Goal: Book appointment/travel/reservation

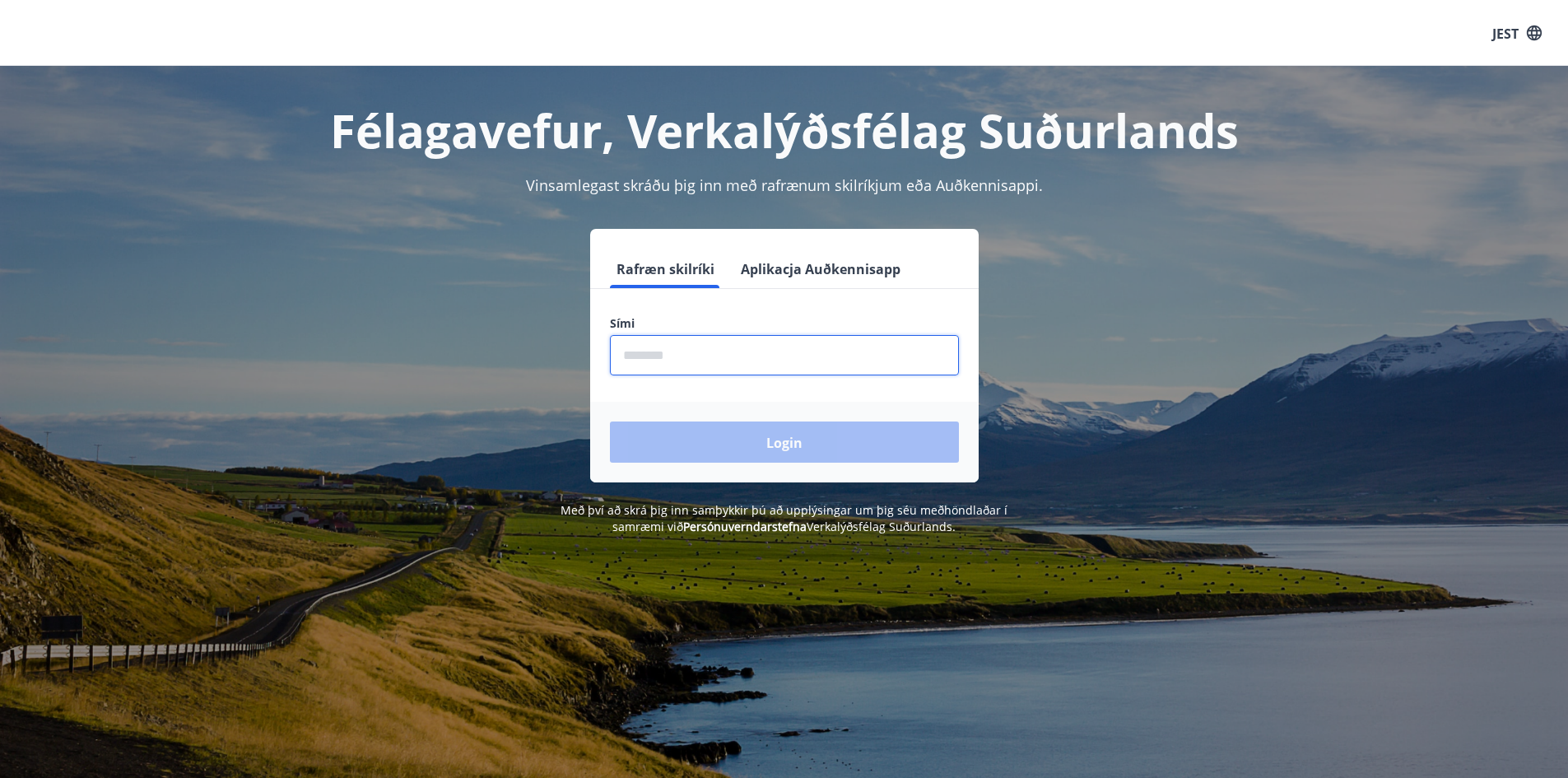
click at [729, 359] on input "phone" at bounding box center [784, 355] width 349 height 41
type input "********"
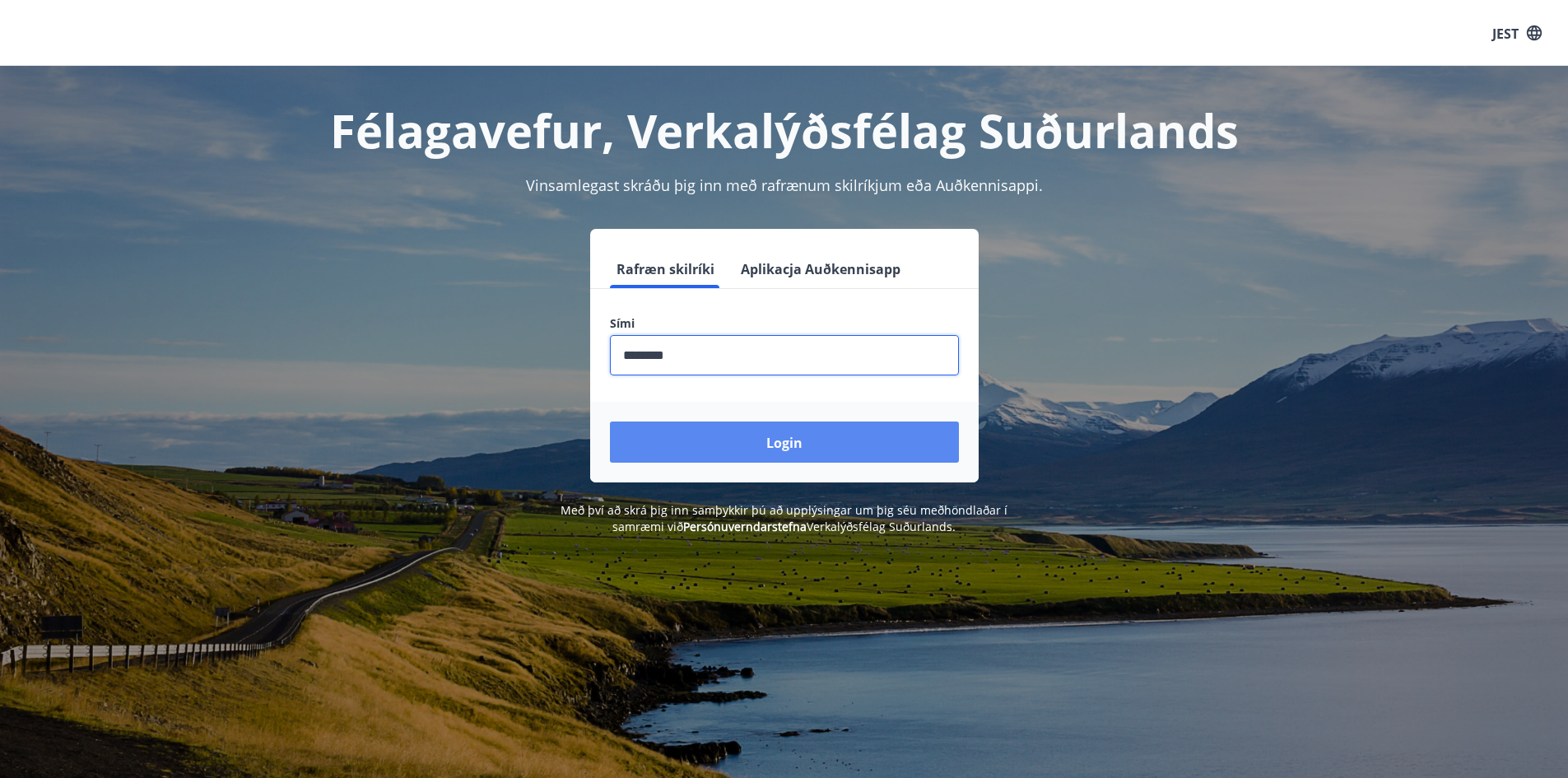
click at [767, 443] on font "Login" at bounding box center [784, 442] width 36 height 18
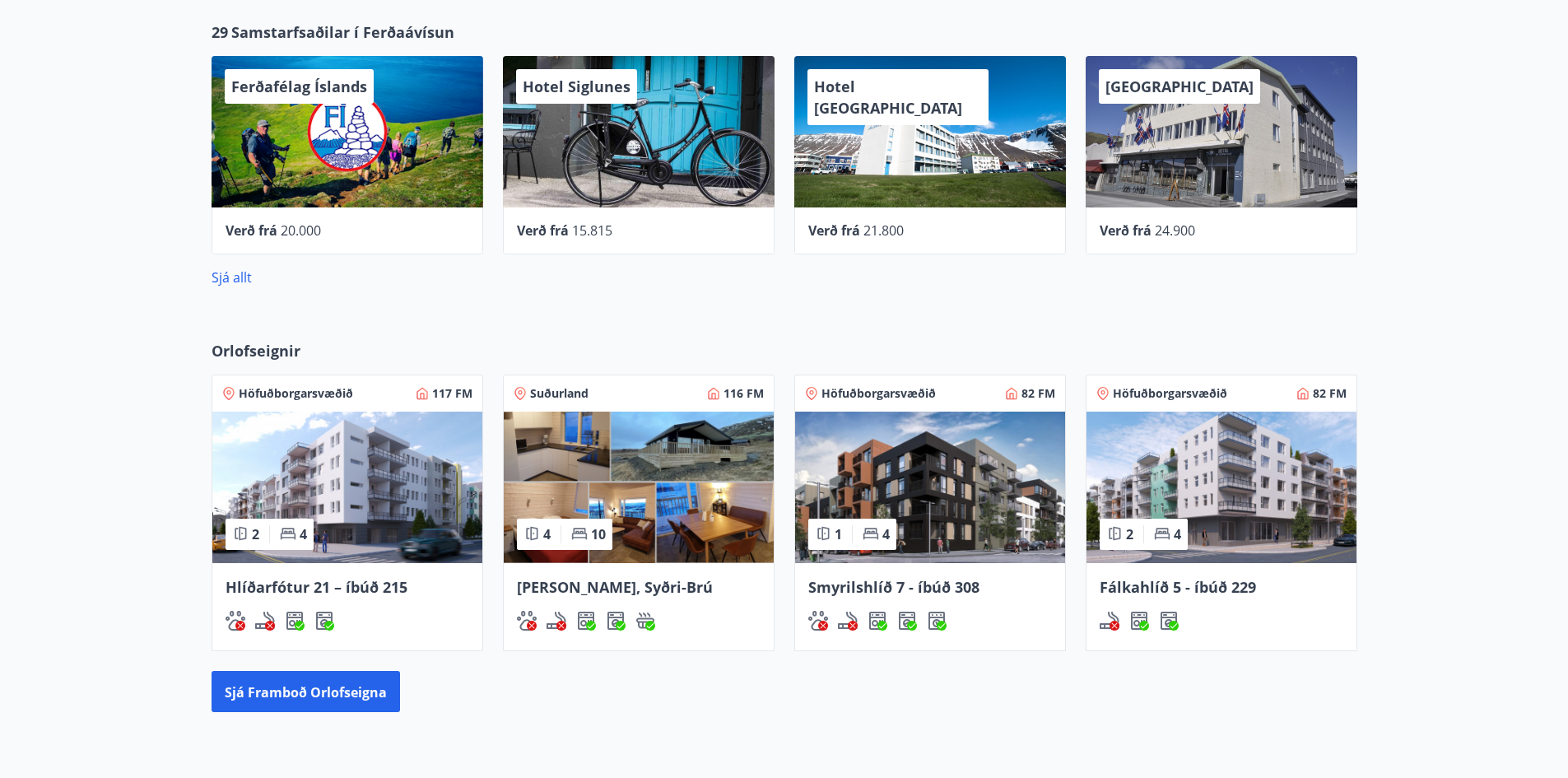
scroll to position [659, 0]
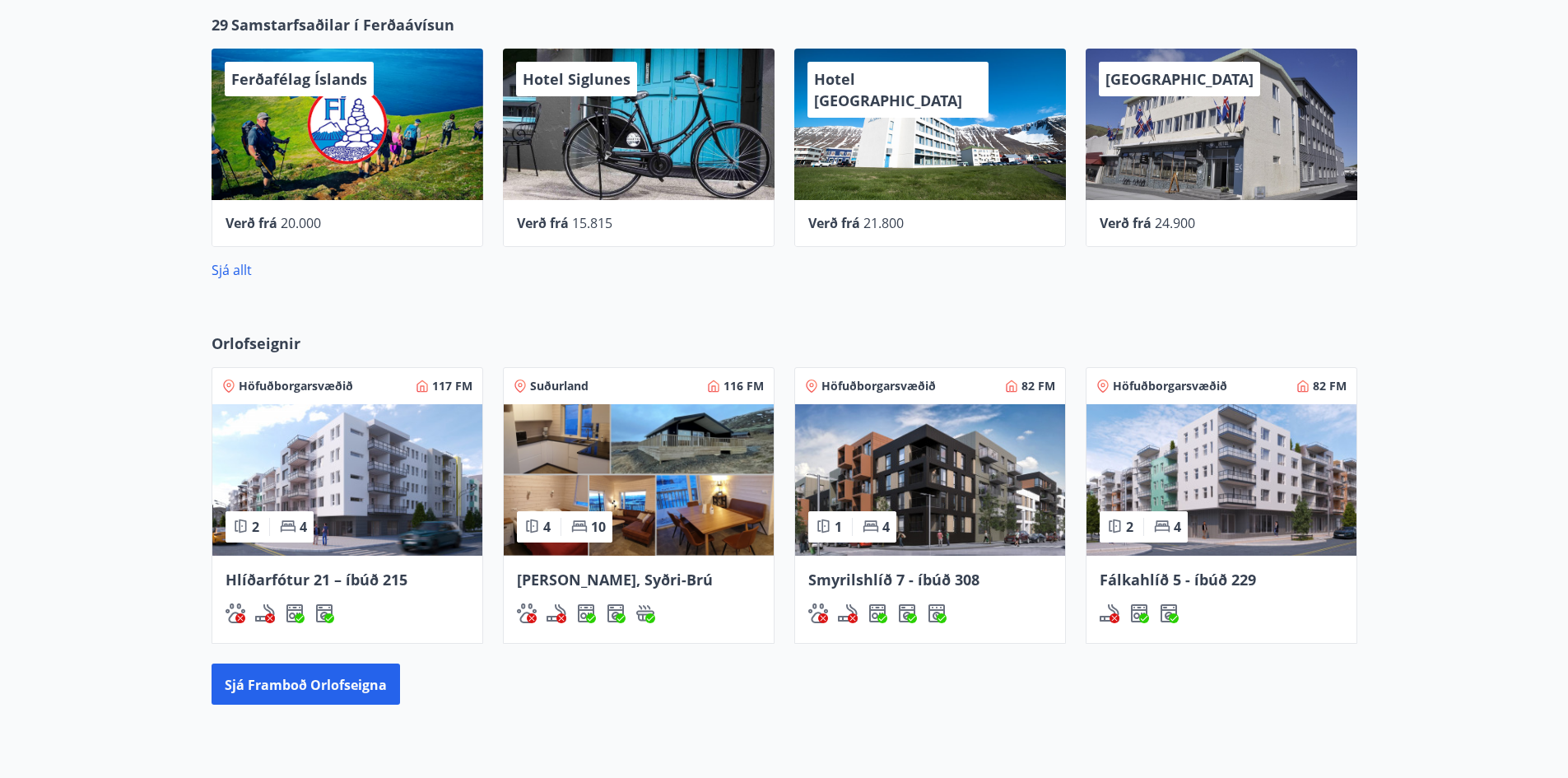
click at [909, 495] on img at bounding box center [930, 479] width 270 height 151
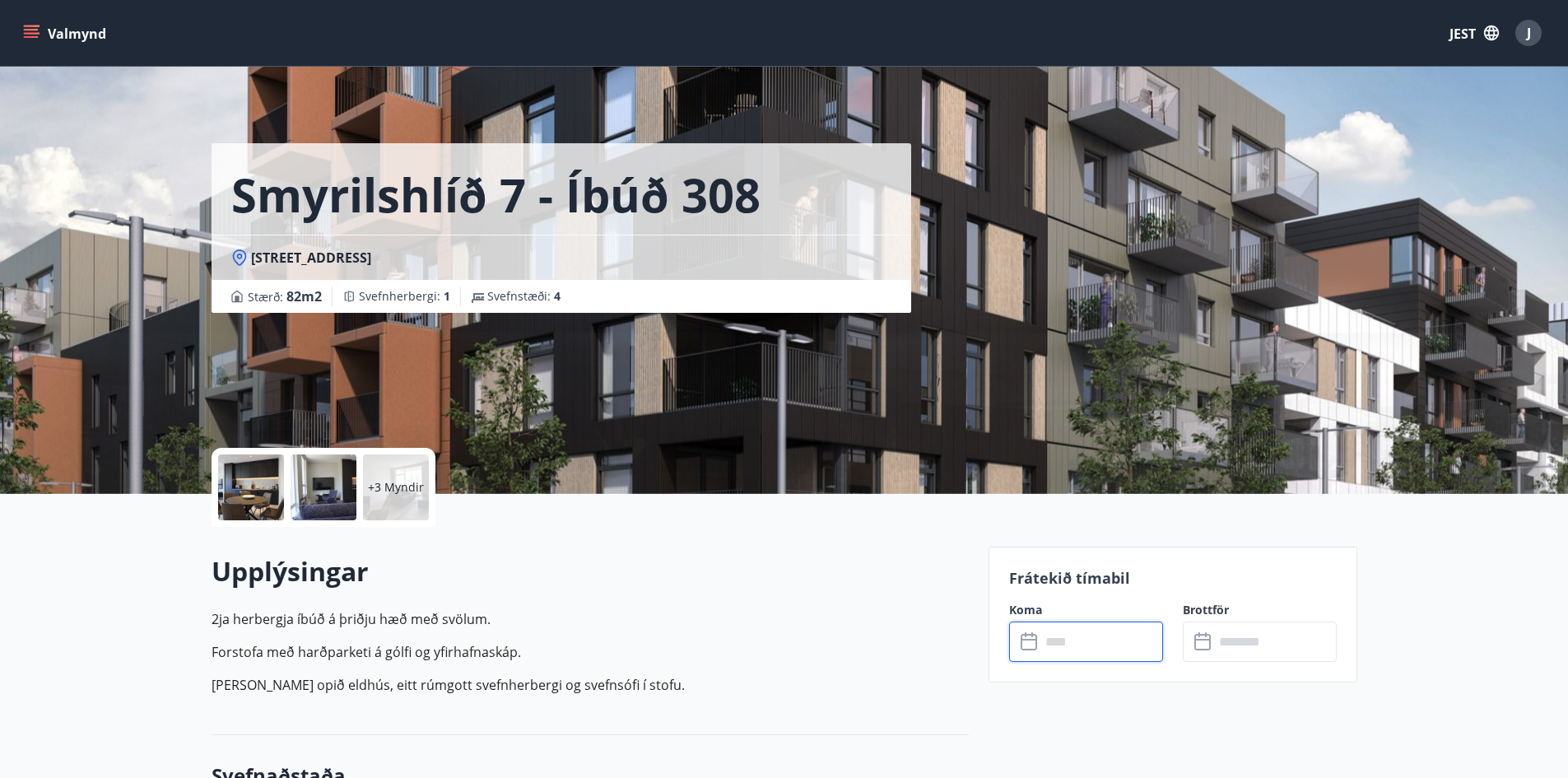
click at [1069, 639] on input "text" at bounding box center [1101, 642] width 123 height 41
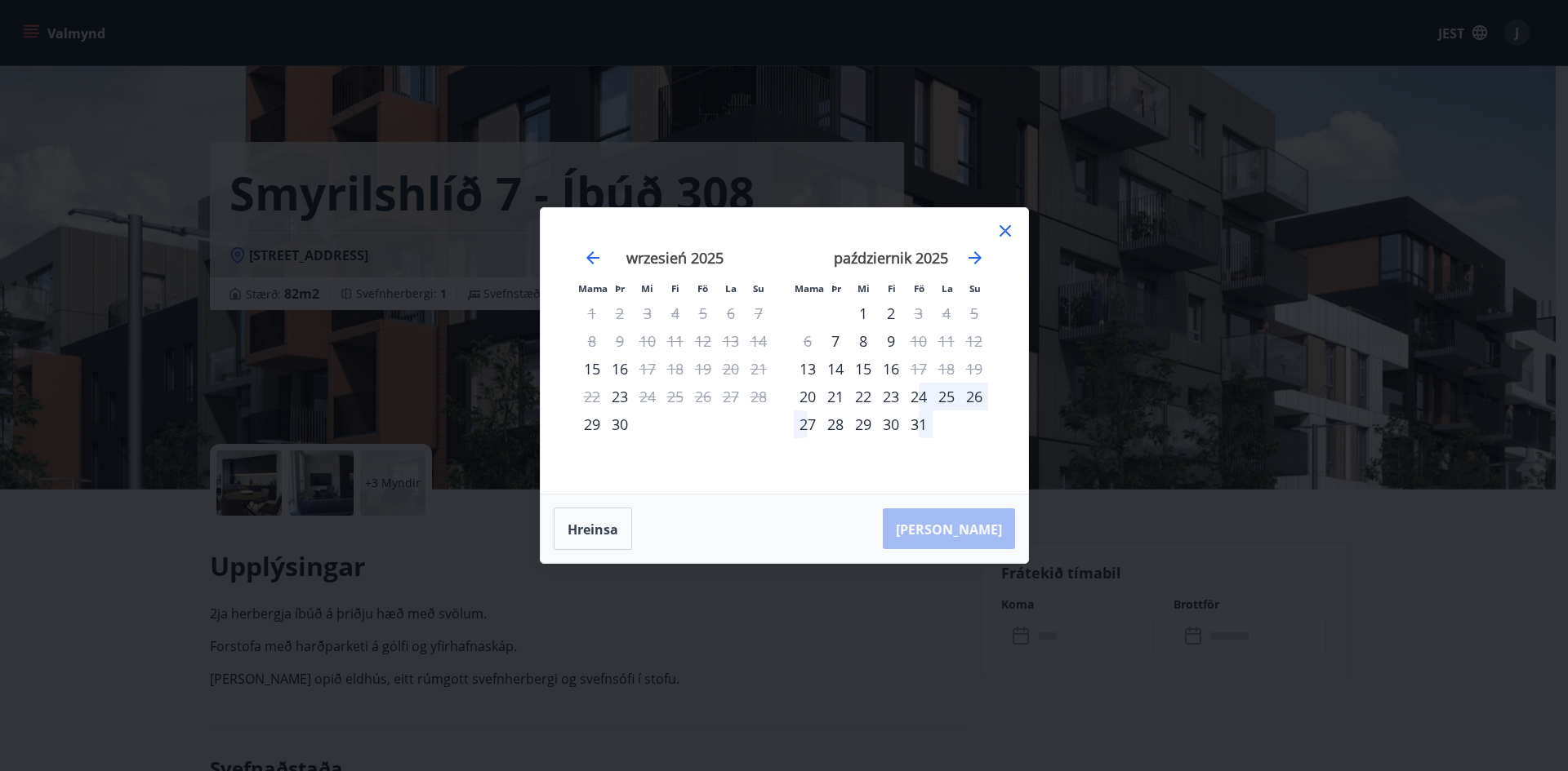
click at [1005, 226] on icon at bounding box center [1005, 230] width 19 height 19
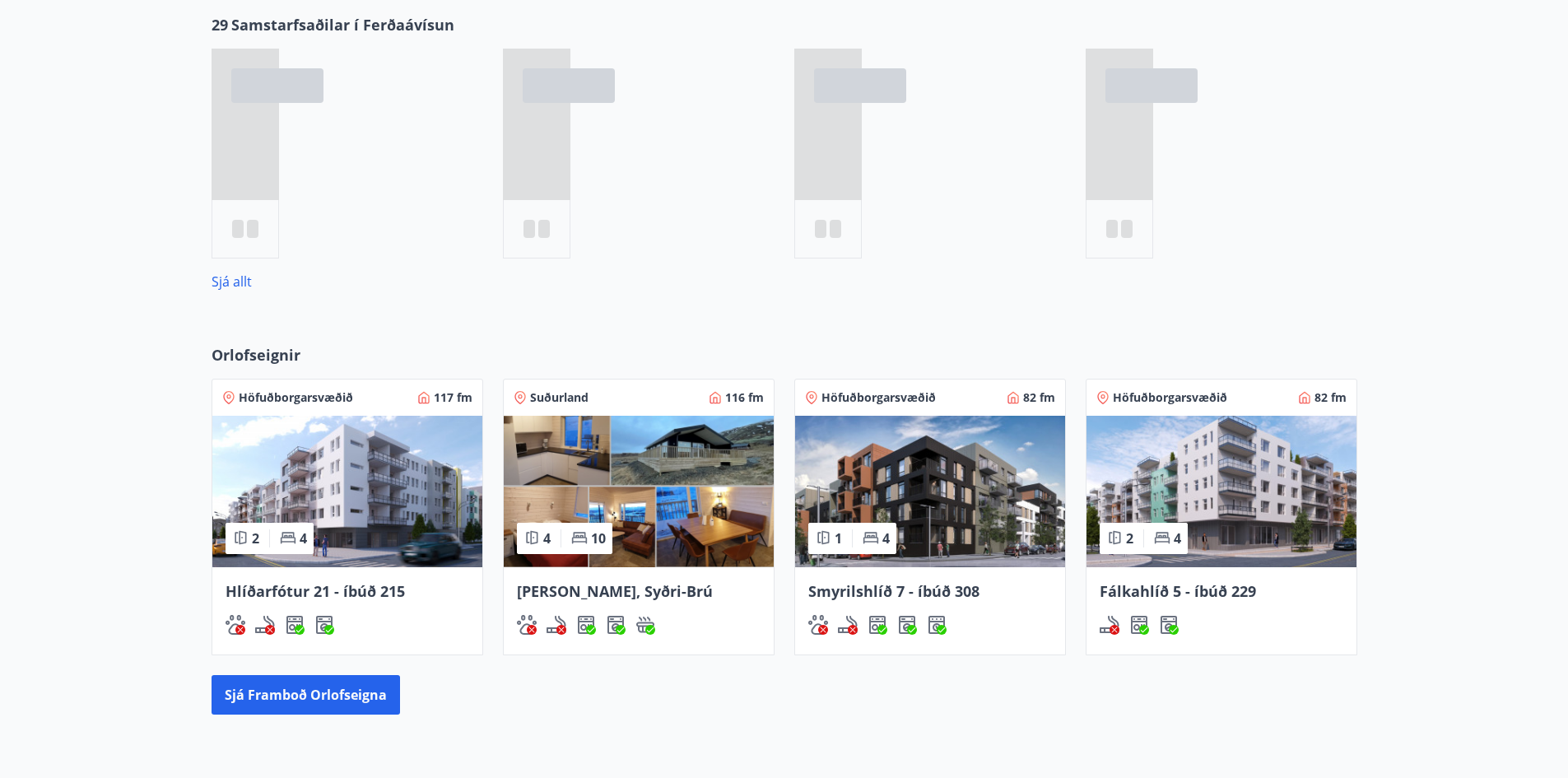
scroll to position [709, 0]
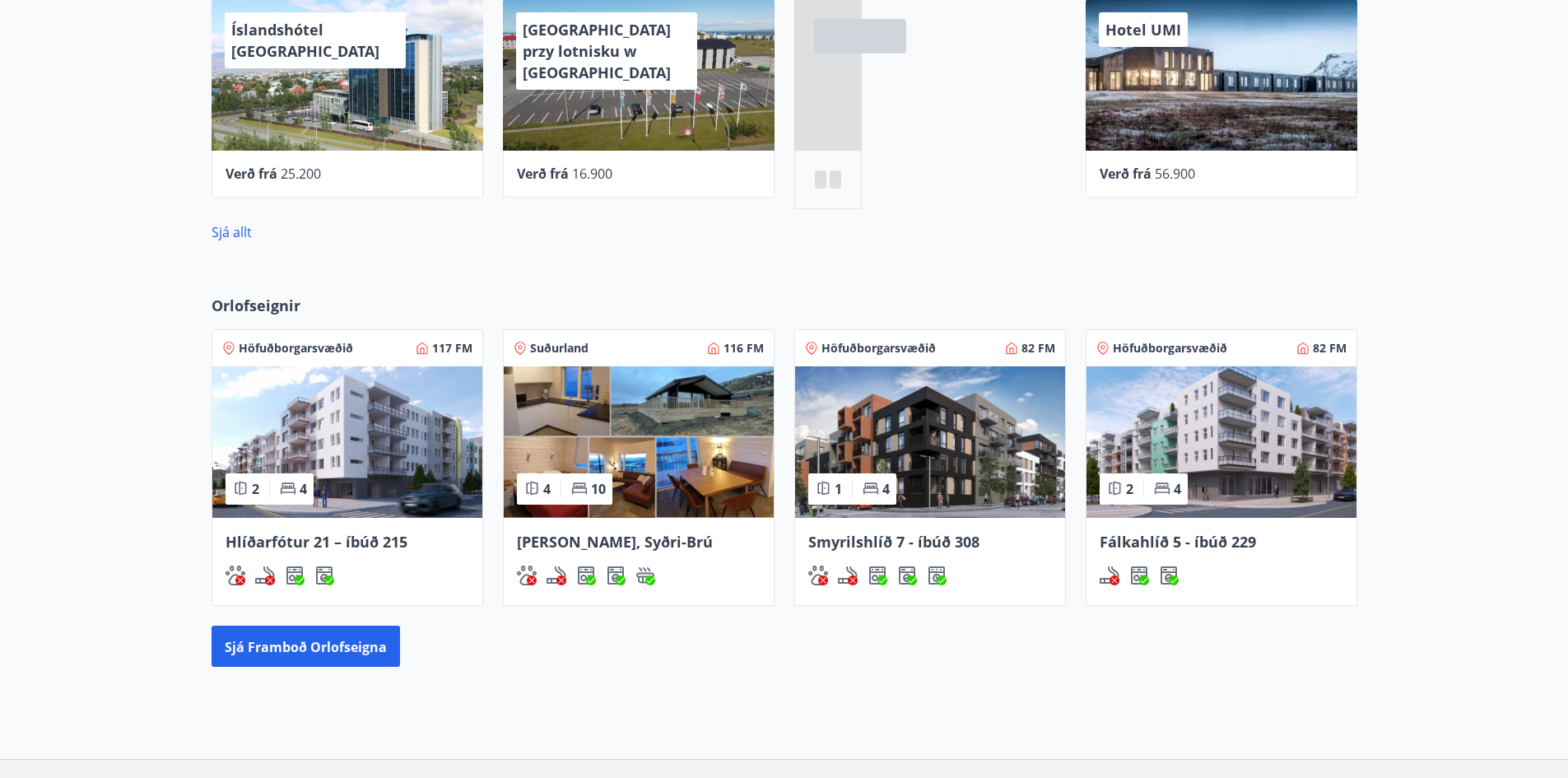
click at [1221, 435] on img at bounding box center [1221, 441] width 270 height 151
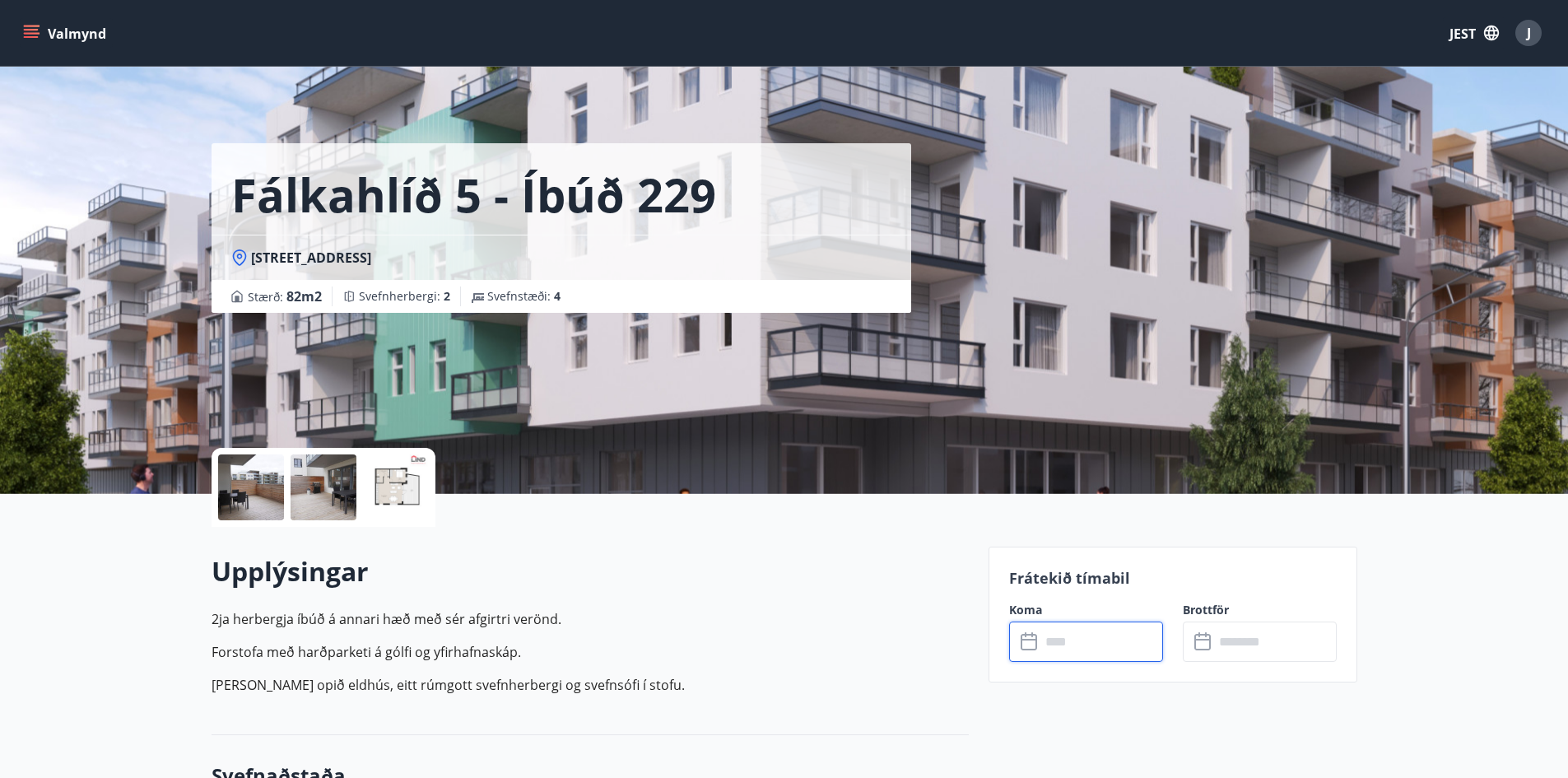
click at [1084, 639] on input "text" at bounding box center [1101, 642] width 123 height 41
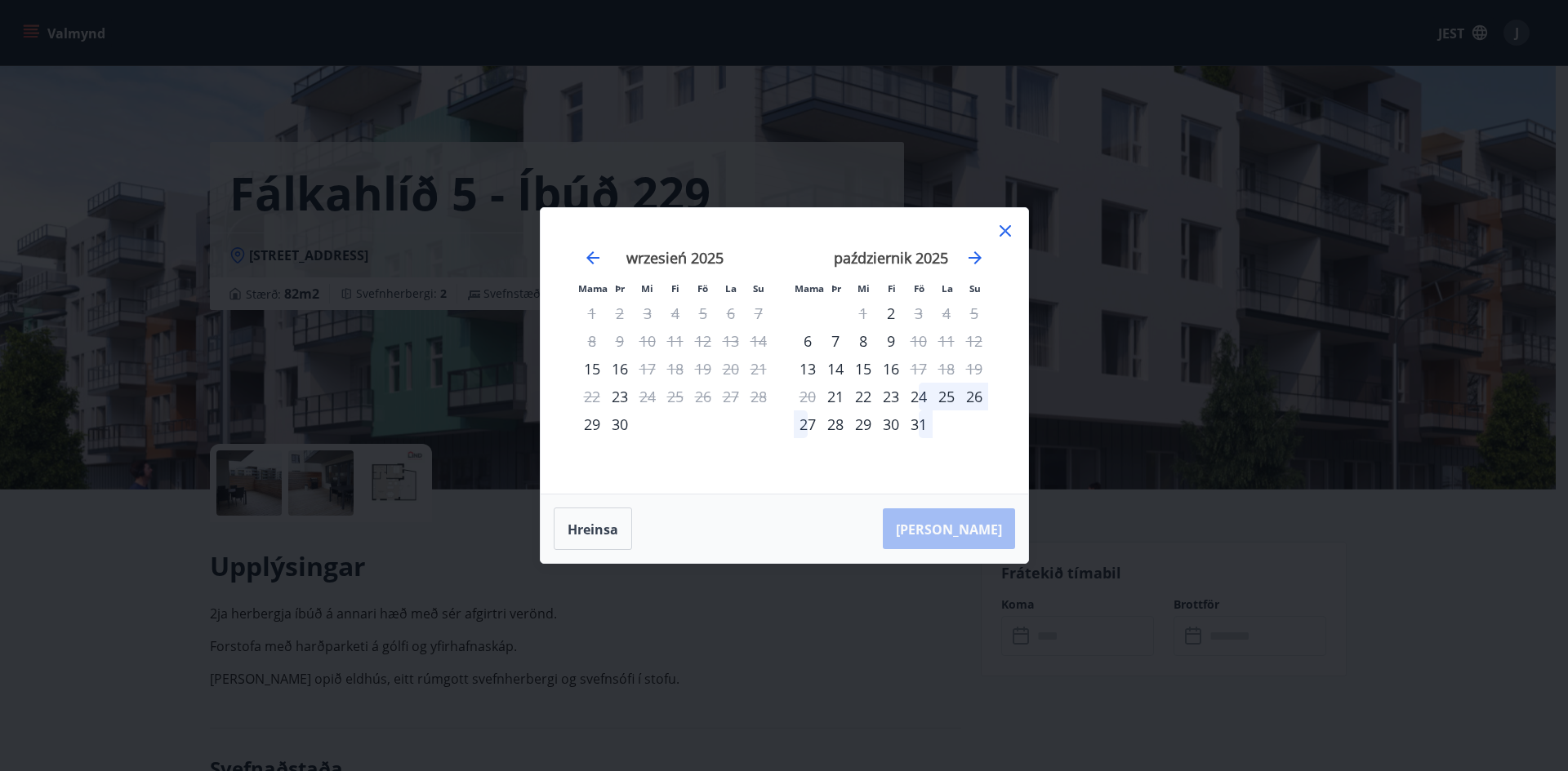
click at [1010, 235] on icon at bounding box center [1005, 230] width 19 height 19
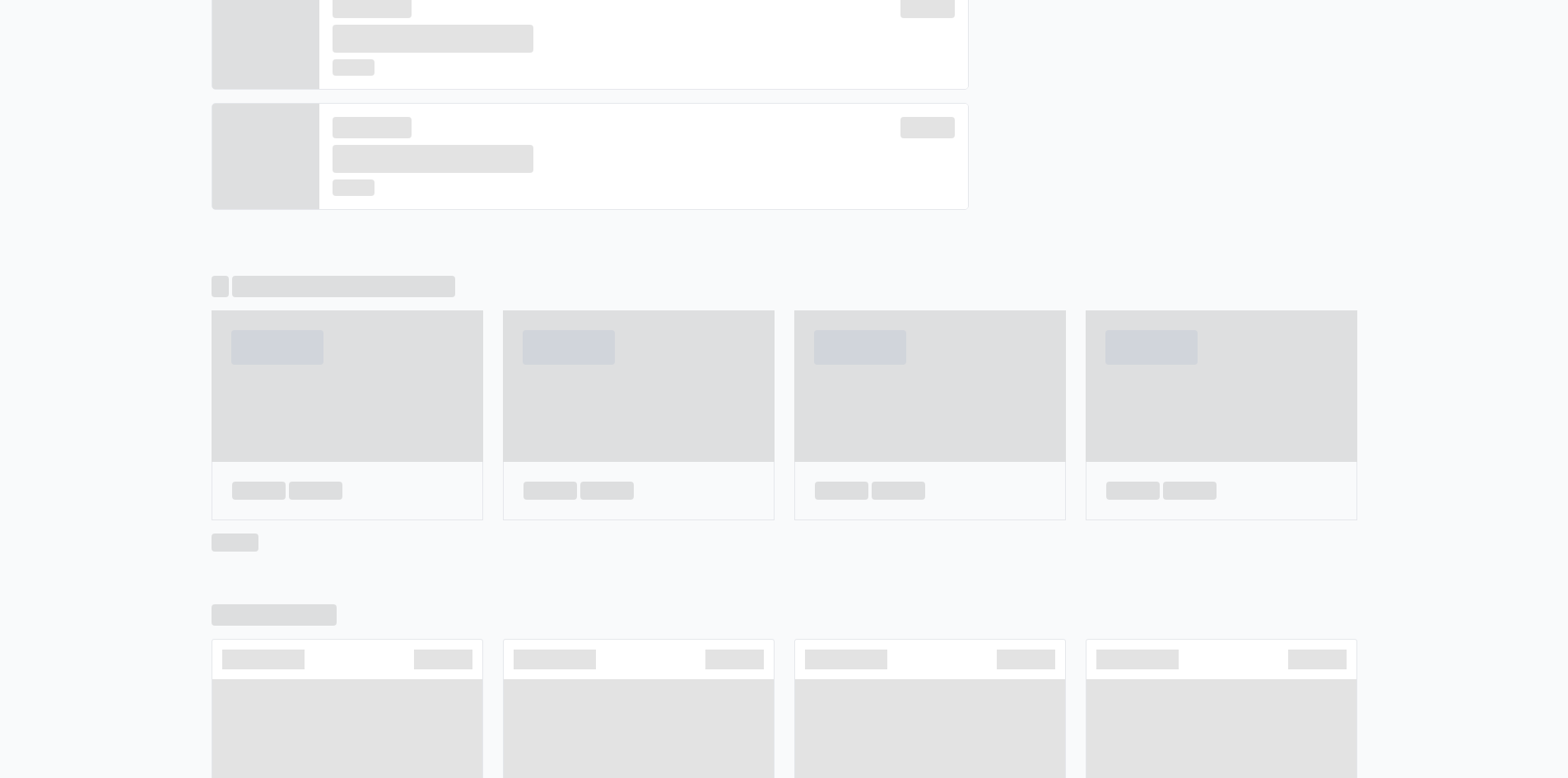
scroll to position [758, 0]
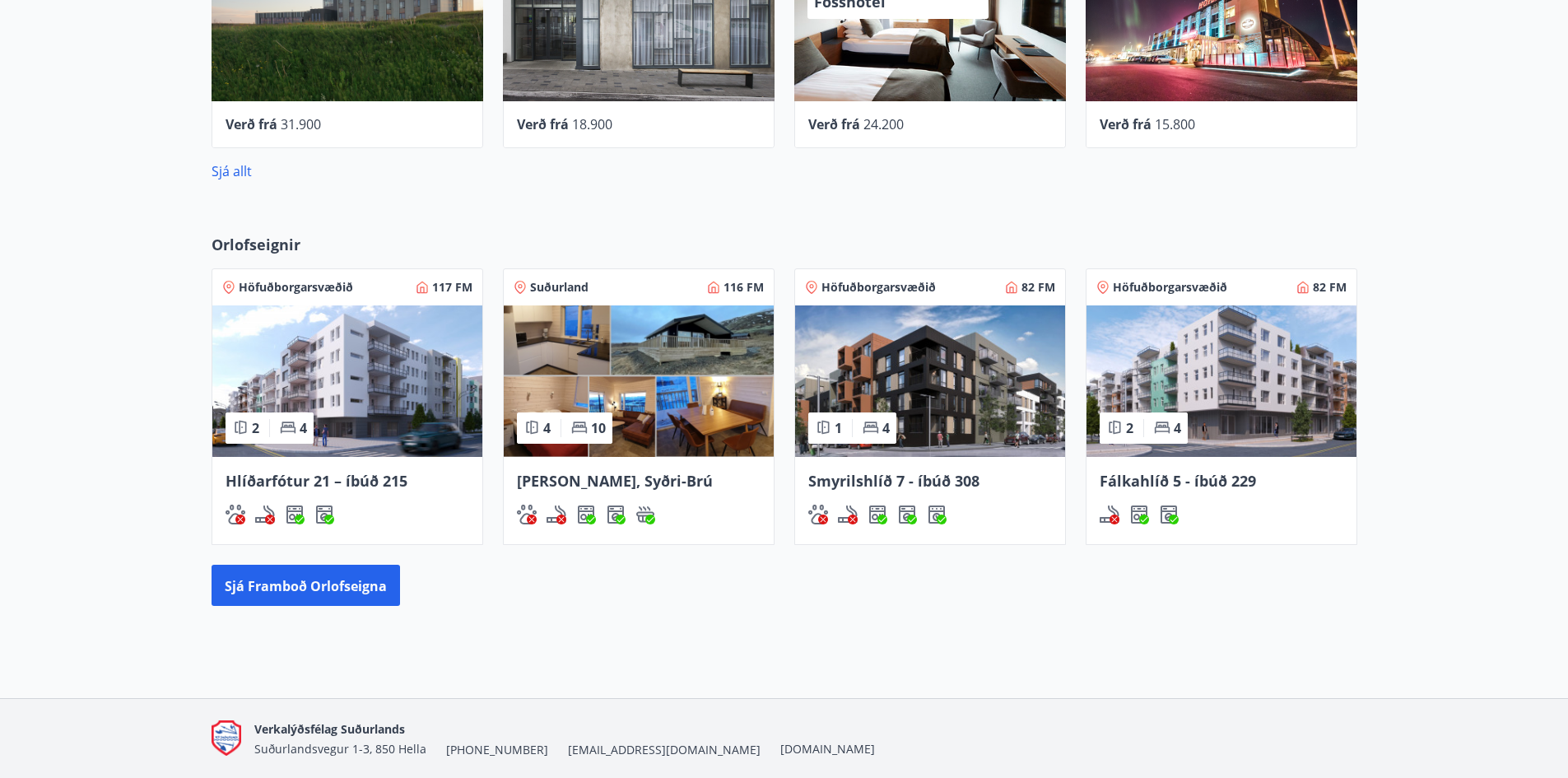
click at [276, 383] on img at bounding box center [347, 381] width 270 height 151
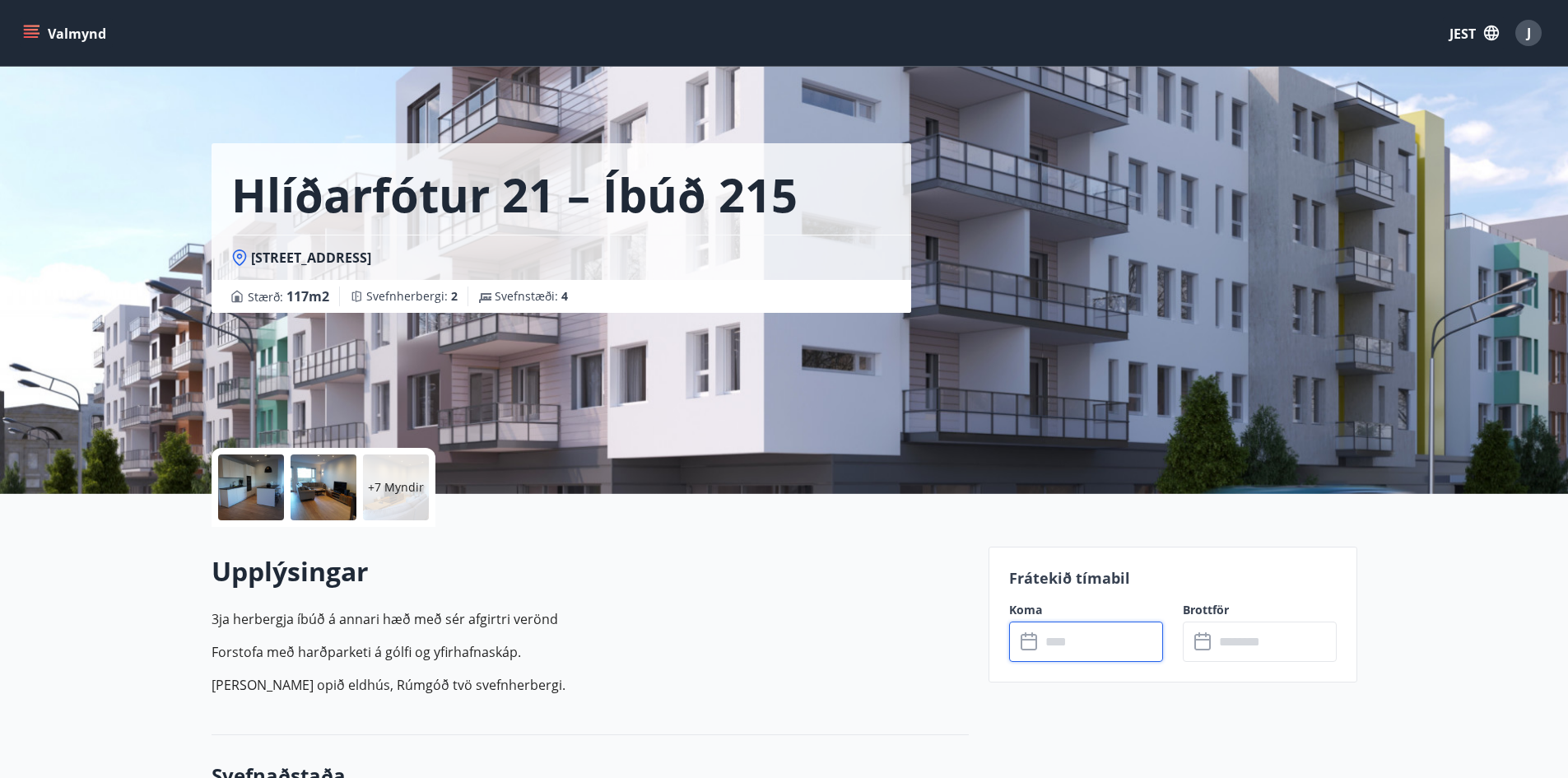
click at [1076, 649] on input "text" at bounding box center [1101, 642] width 123 height 41
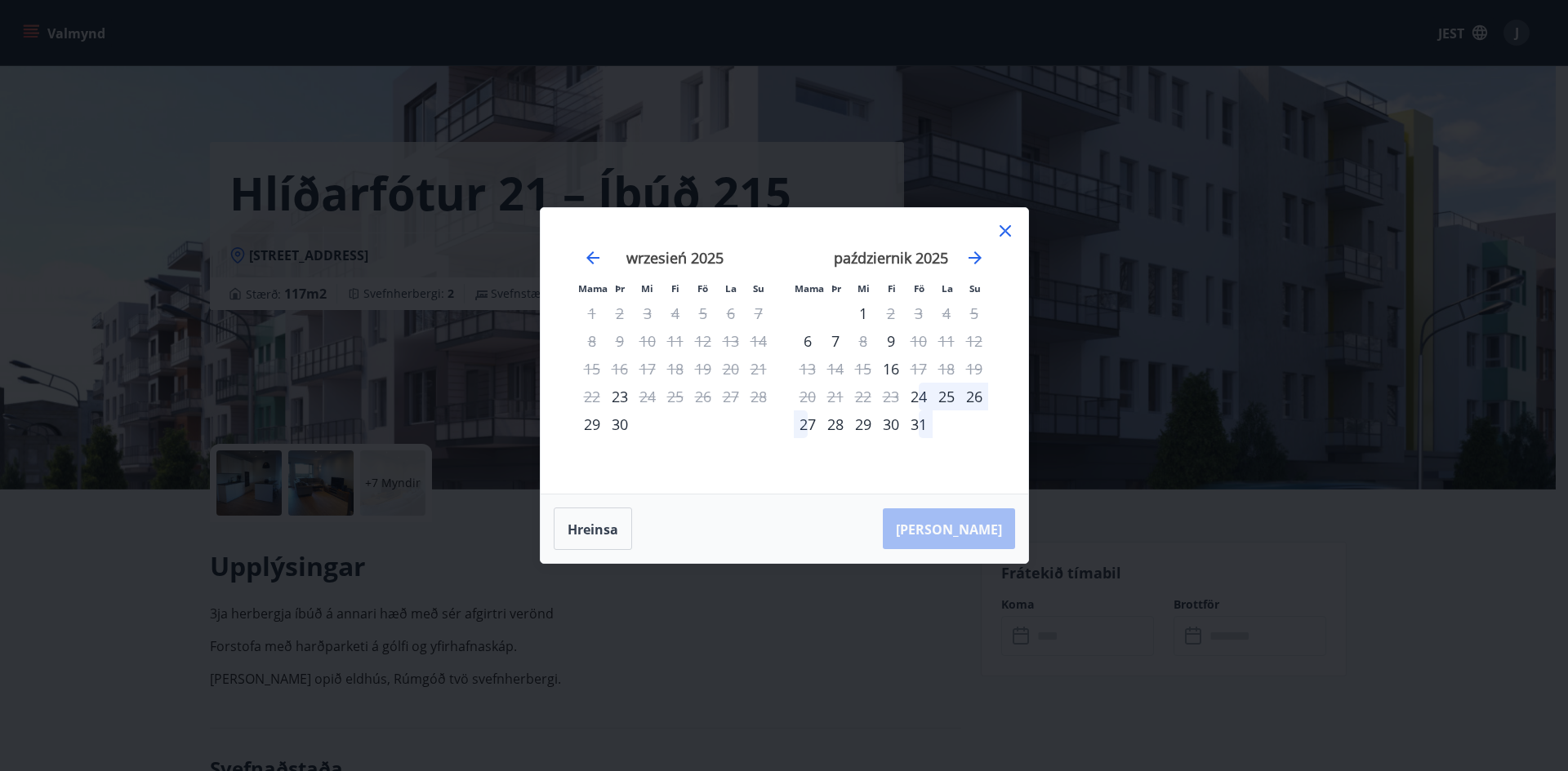
click at [1008, 235] on icon at bounding box center [1005, 231] width 12 height 12
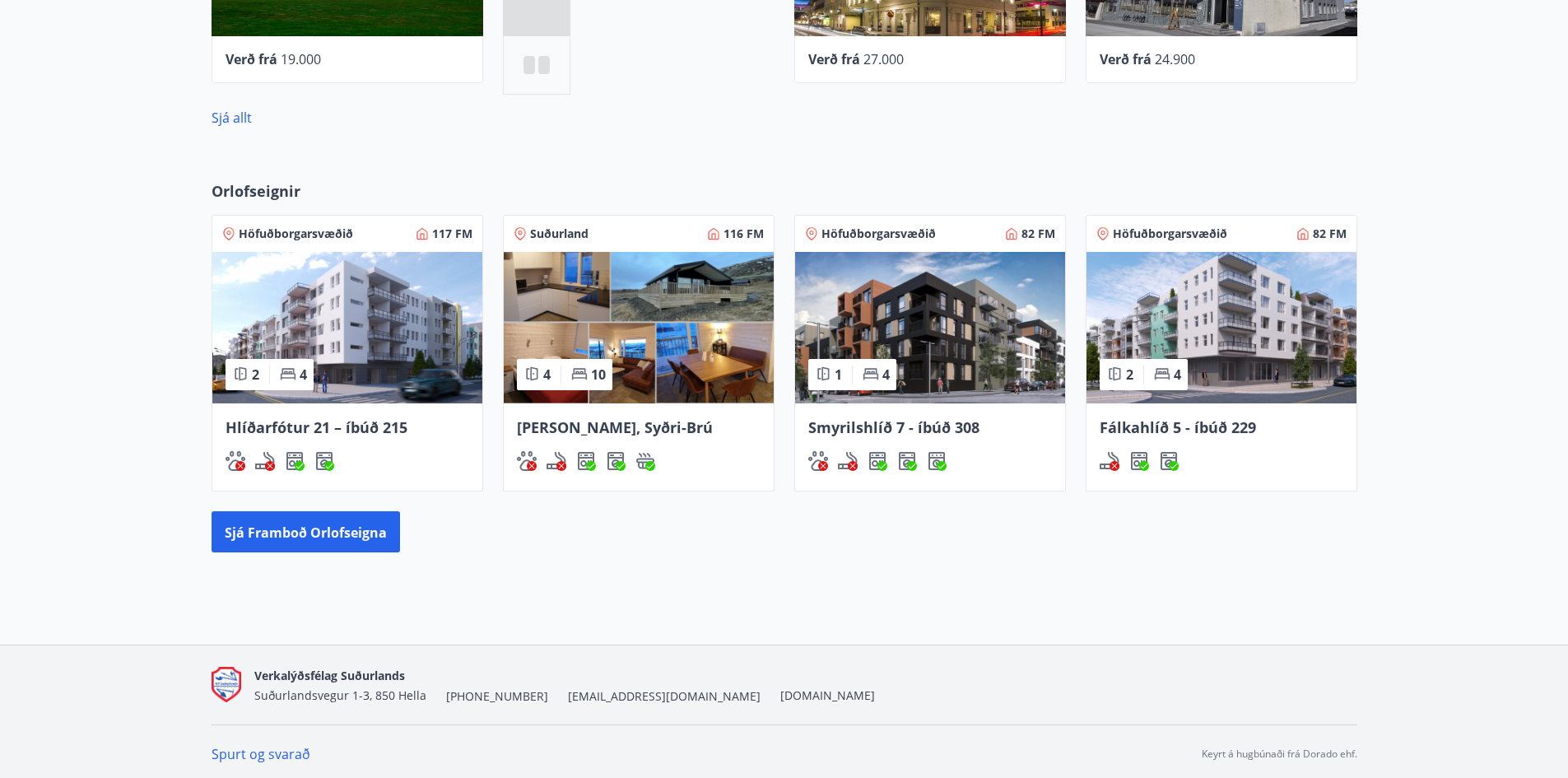
scroll to position [828, 0]
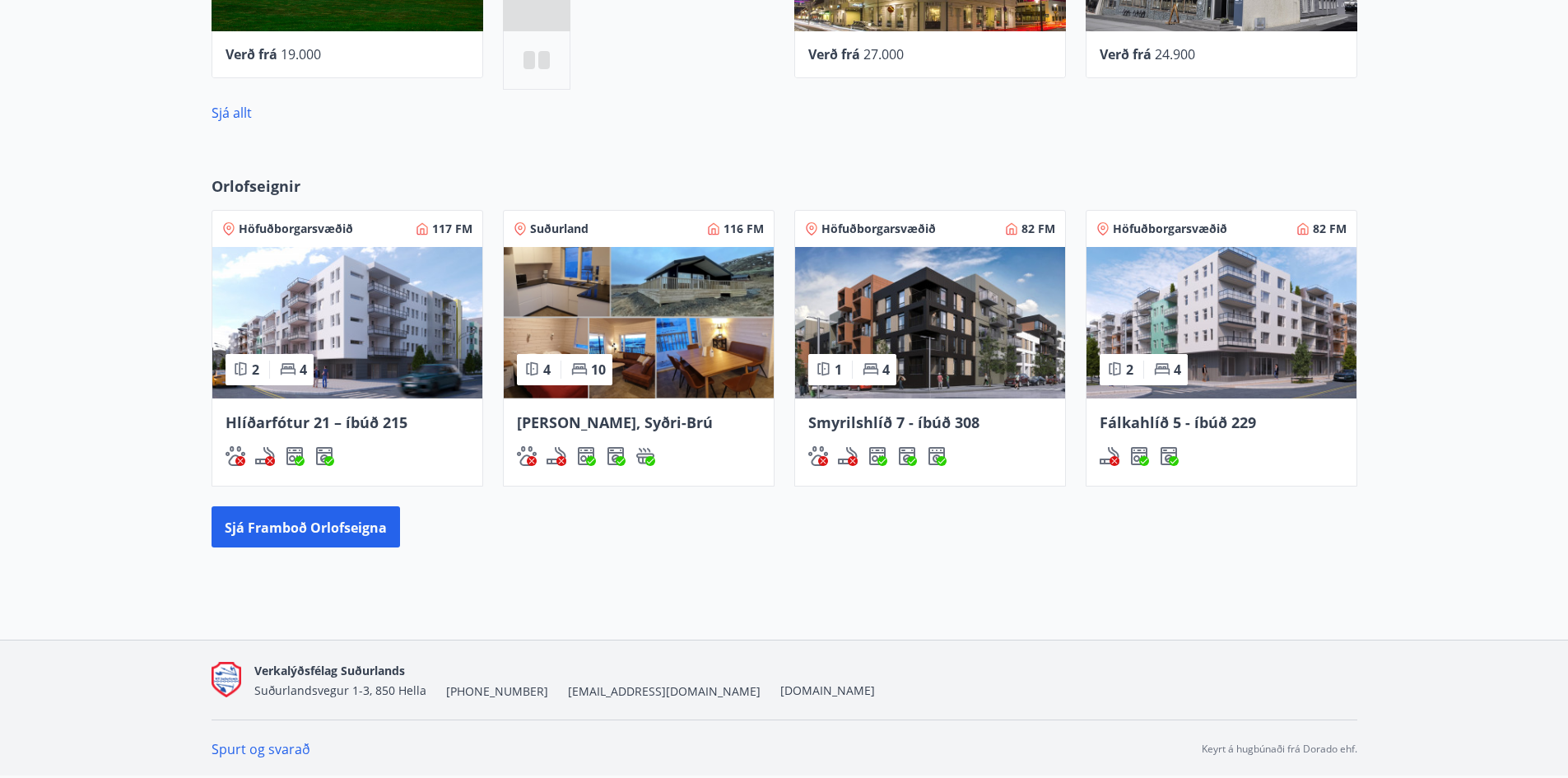
click at [663, 344] on img at bounding box center [638, 322] width 270 height 151
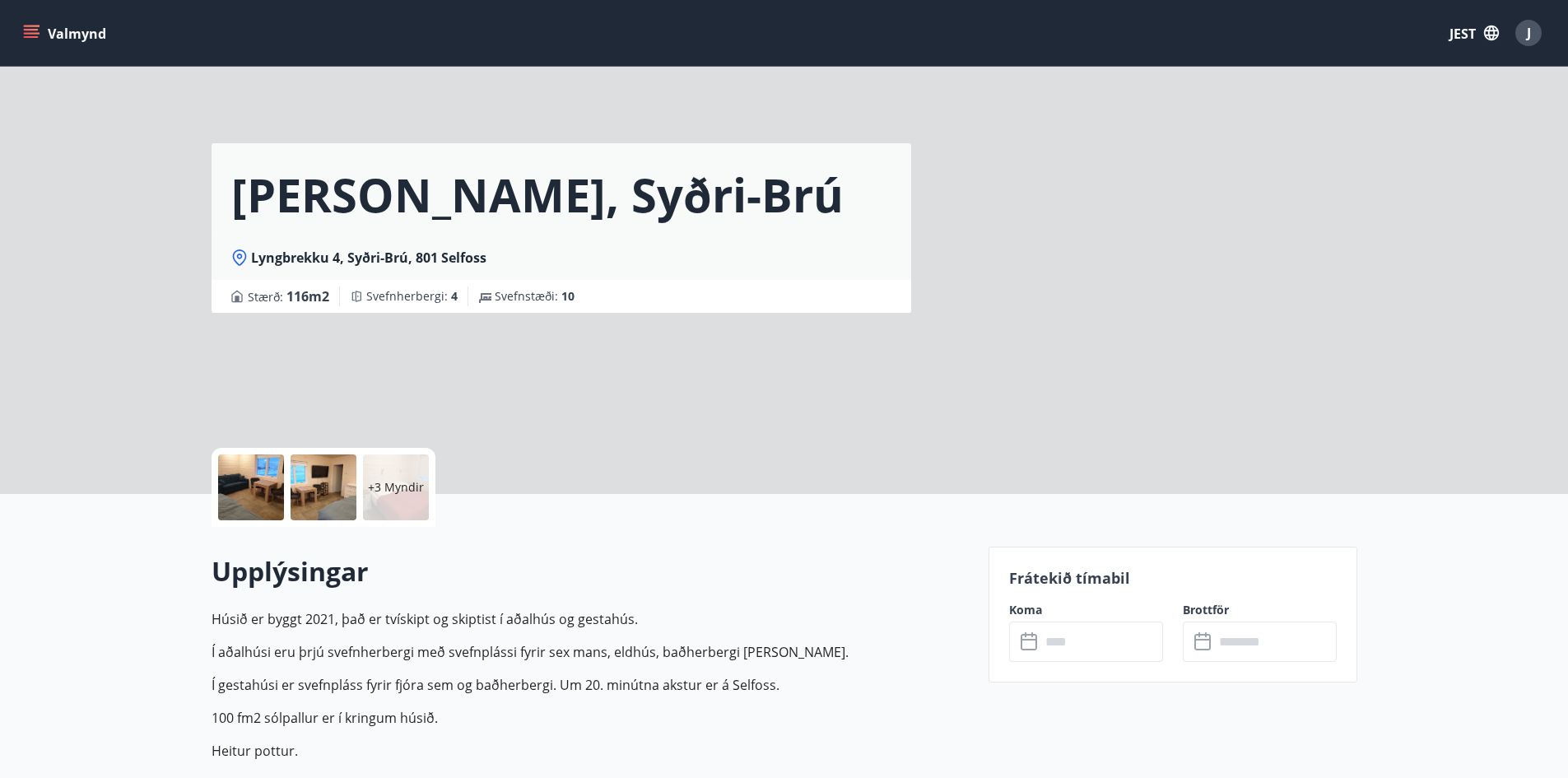
click at [1078, 642] on input "text" at bounding box center [1101, 642] width 123 height 41
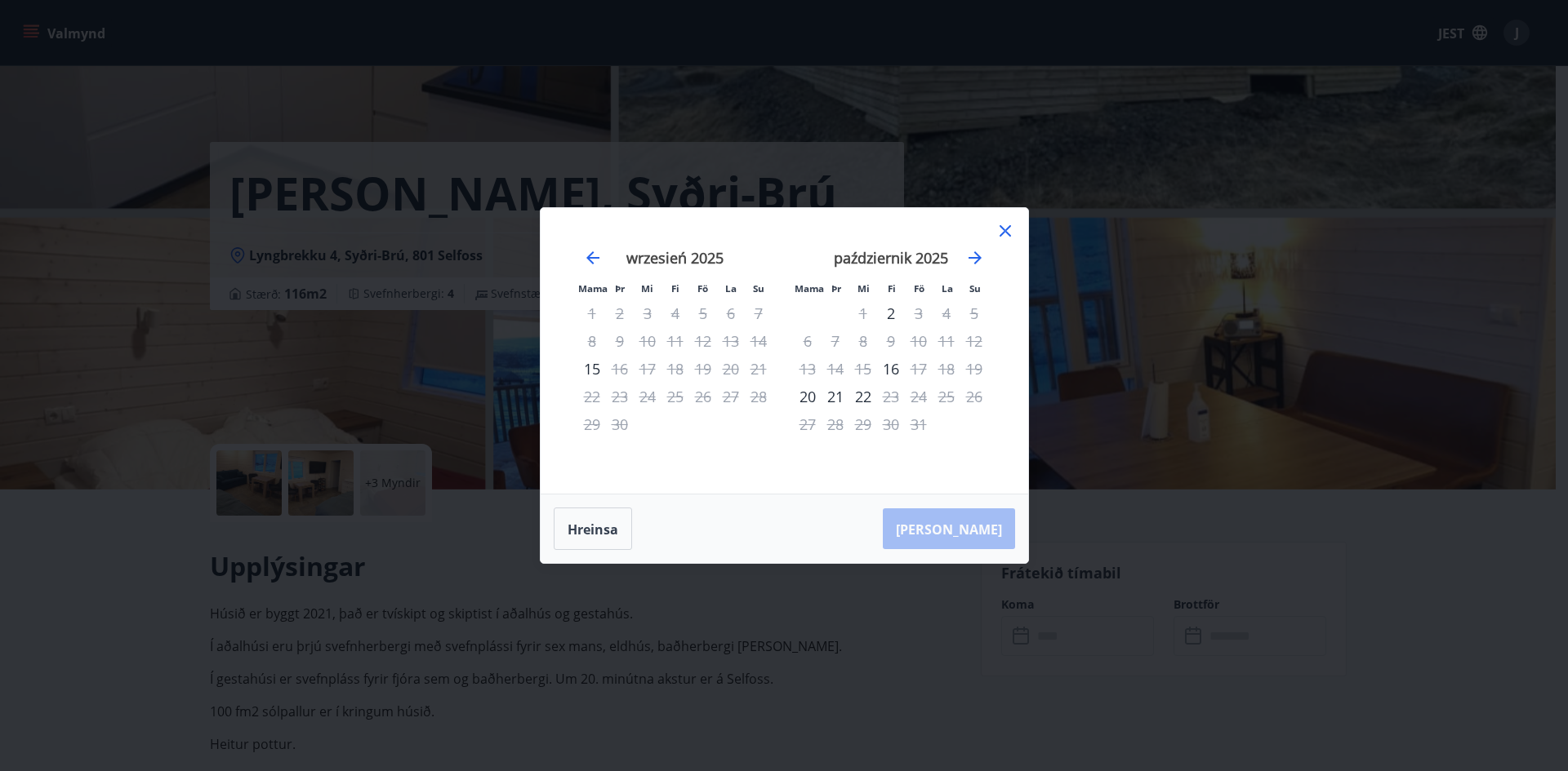
click at [1003, 234] on icon at bounding box center [1005, 231] width 12 height 12
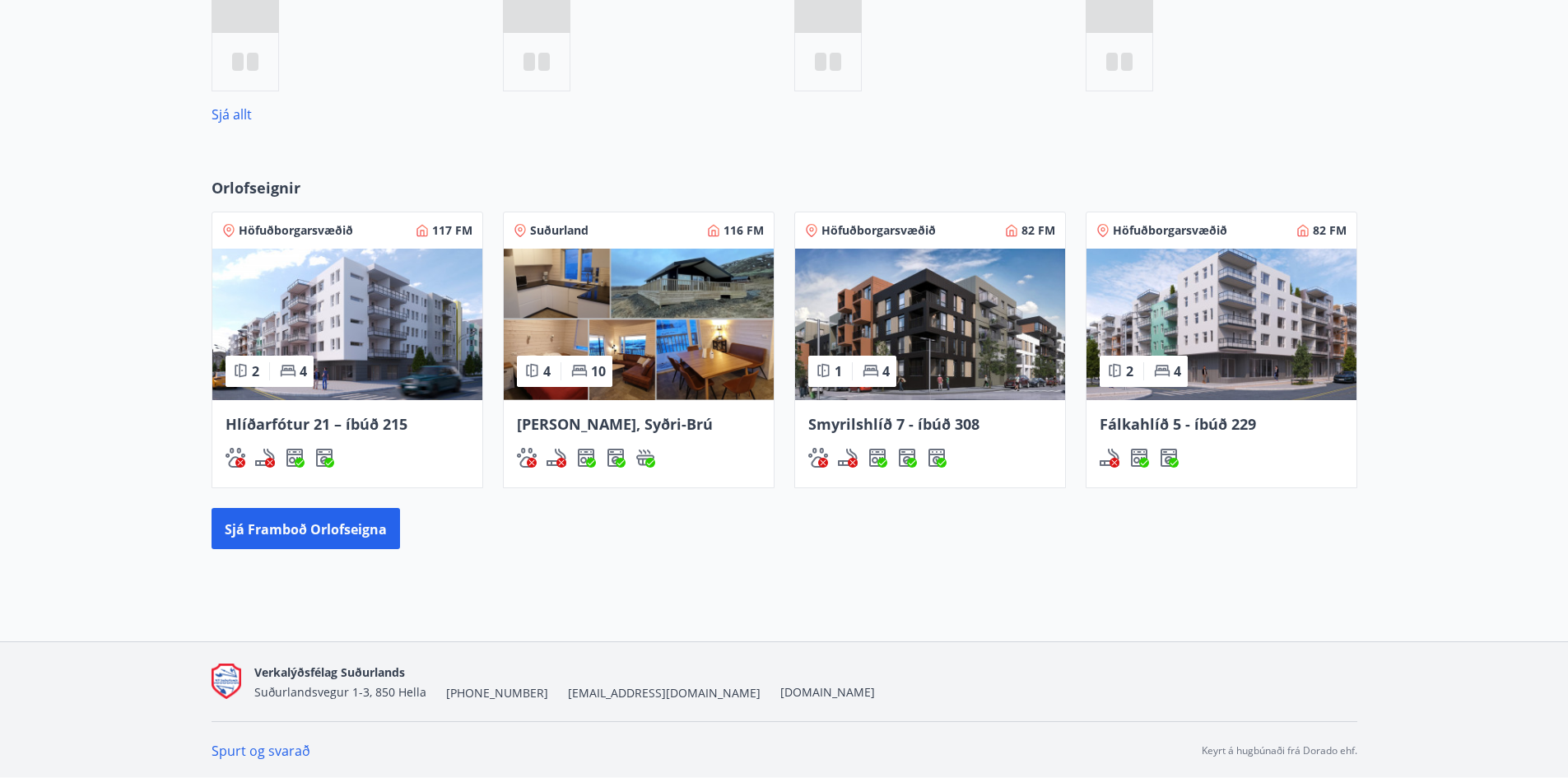
scroll to position [828, 0]
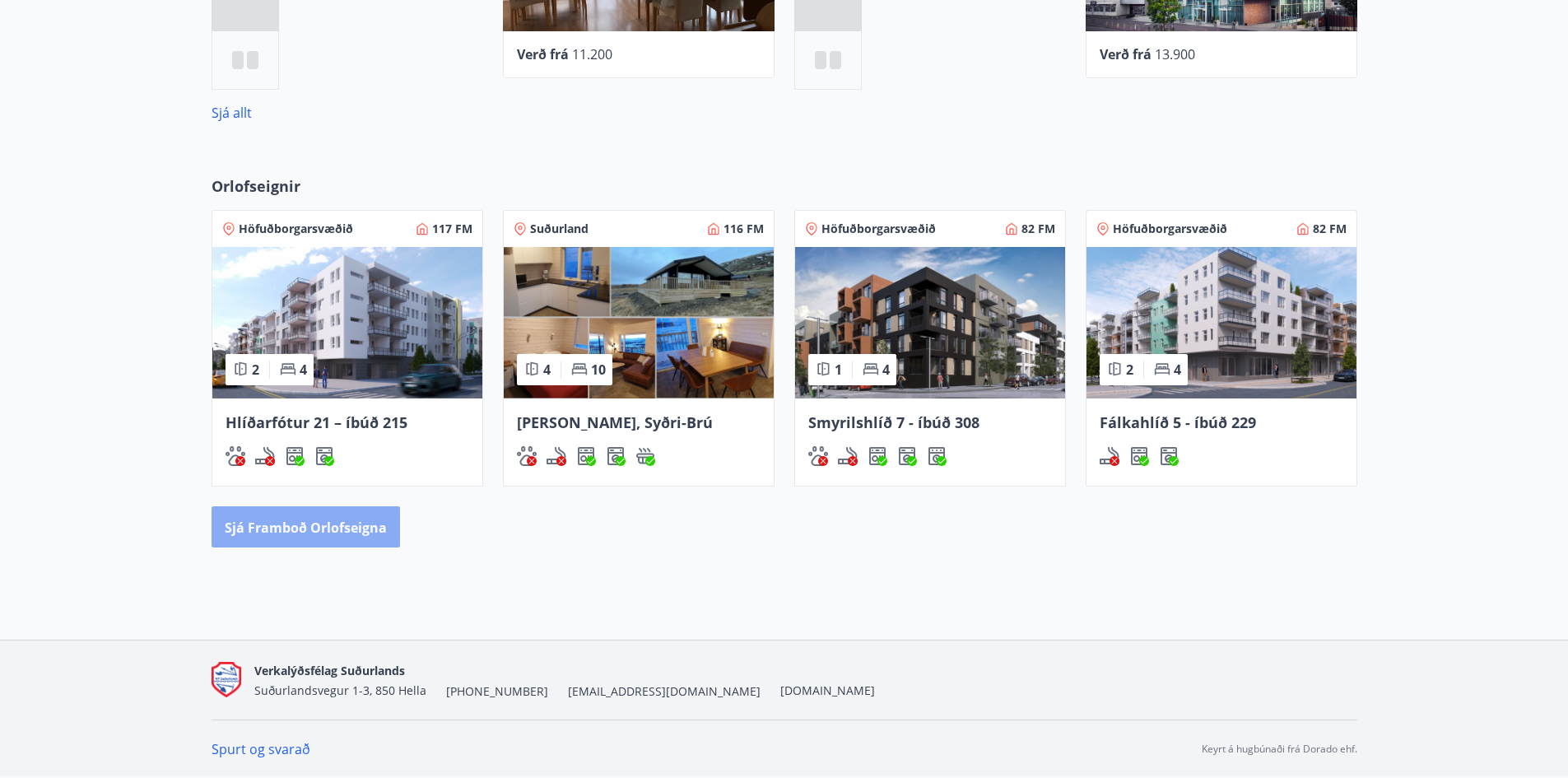
click at [340, 526] on font "Sjá framboð orlofseigna" at bounding box center [306, 528] width 162 height 18
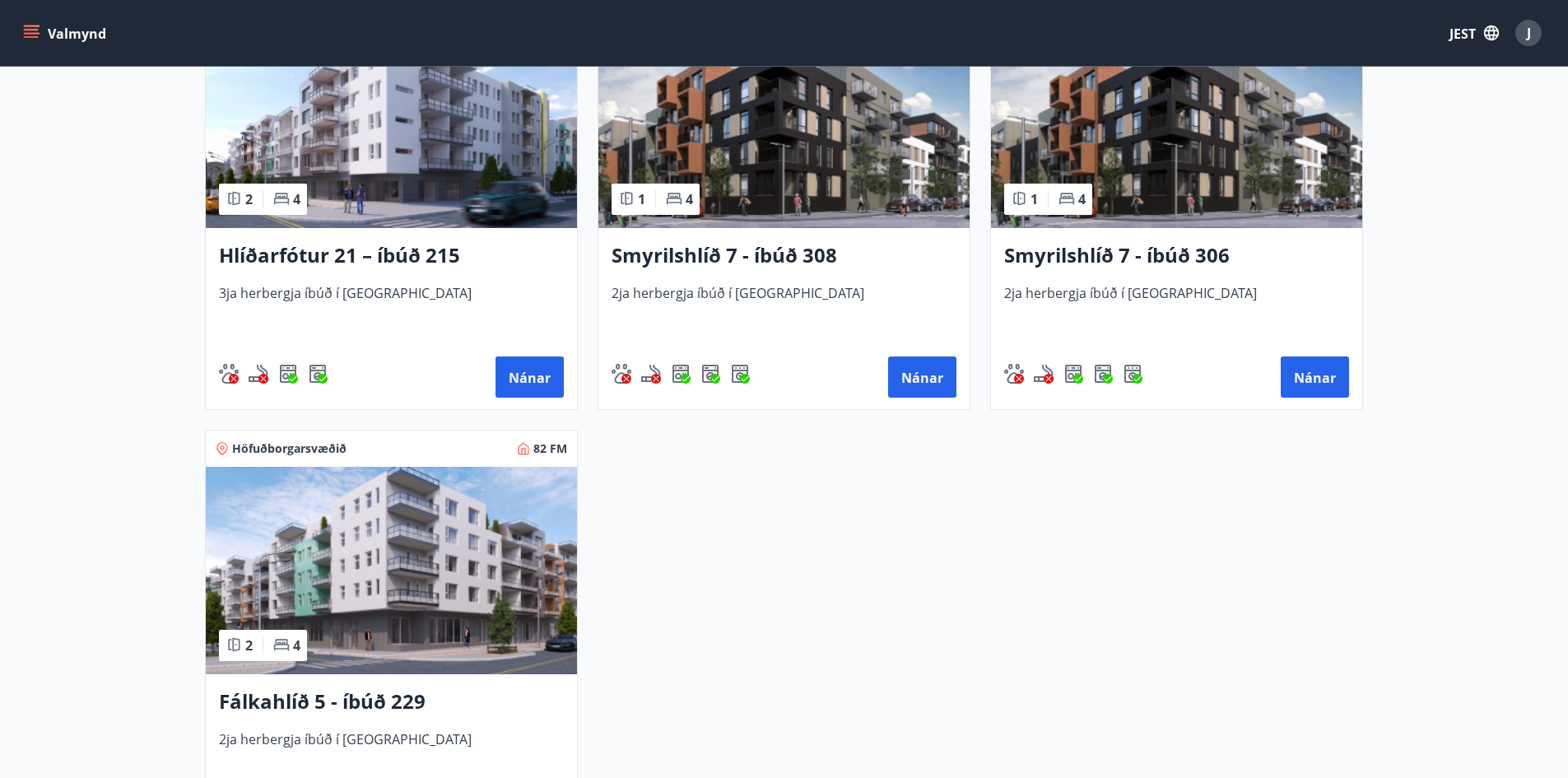
scroll to position [741, 0]
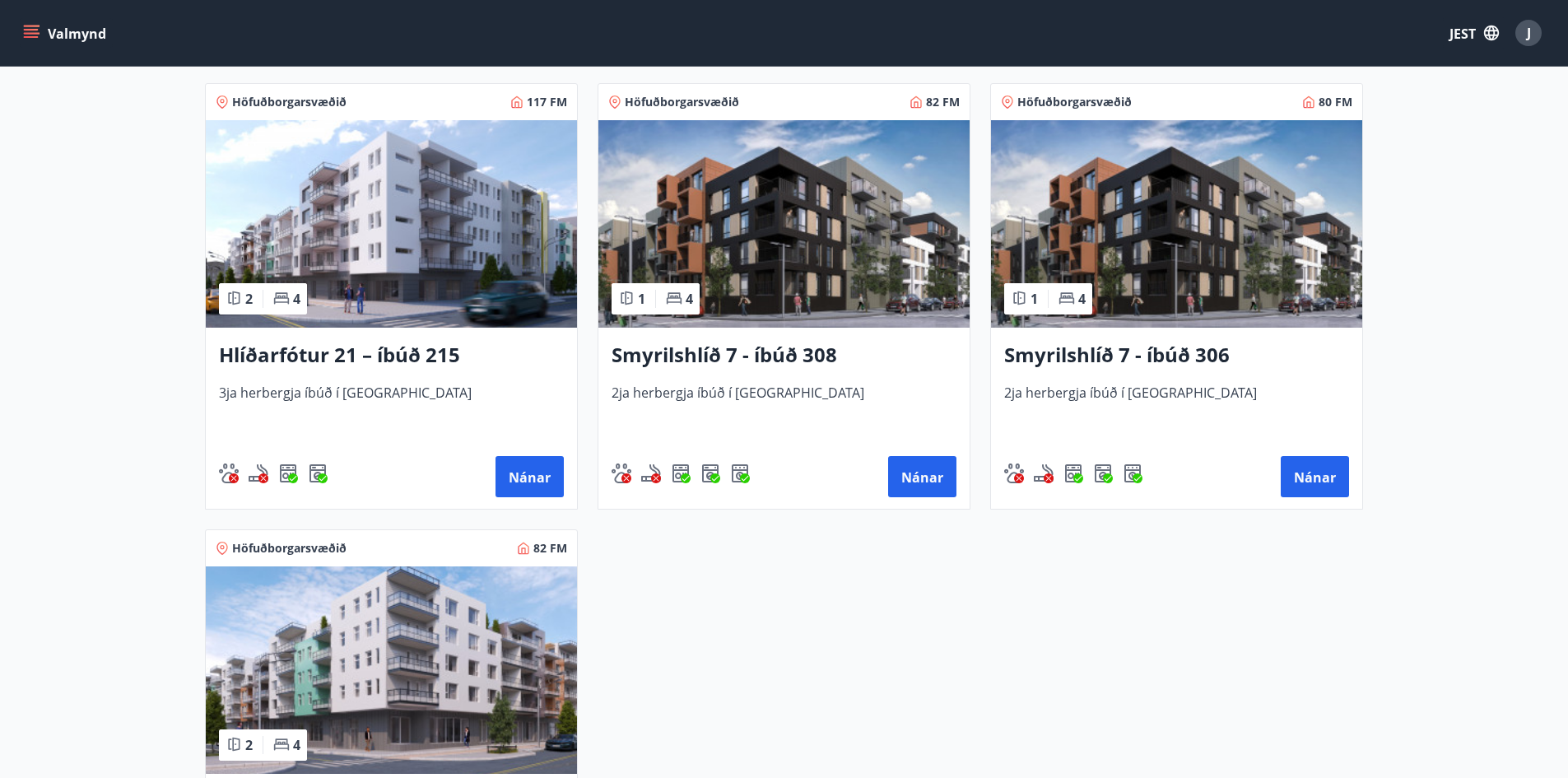
click at [1197, 261] on img at bounding box center [1177, 223] width 371 height 207
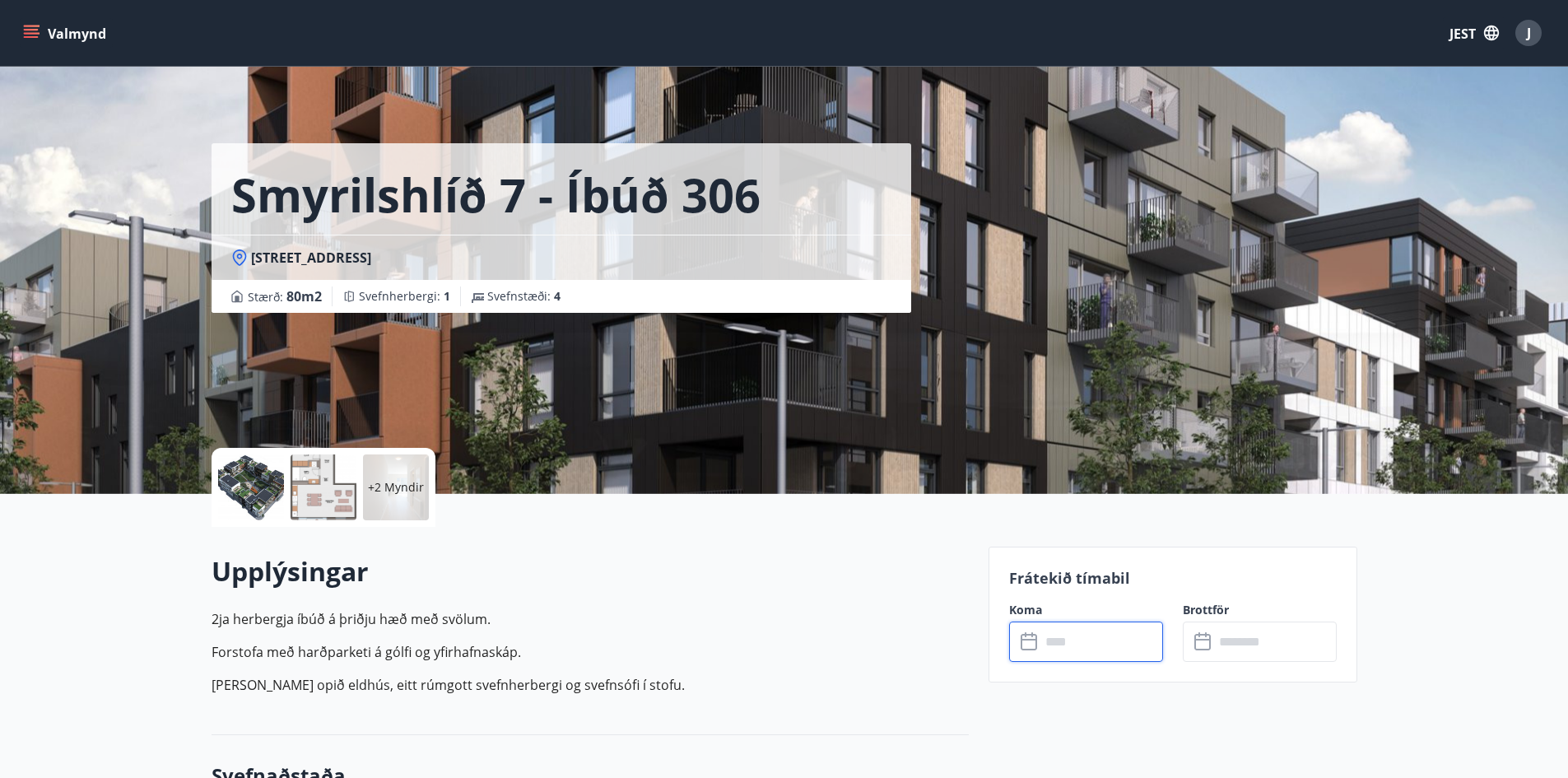
click at [1112, 632] on input "text" at bounding box center [1101, 642] width 123 height 41
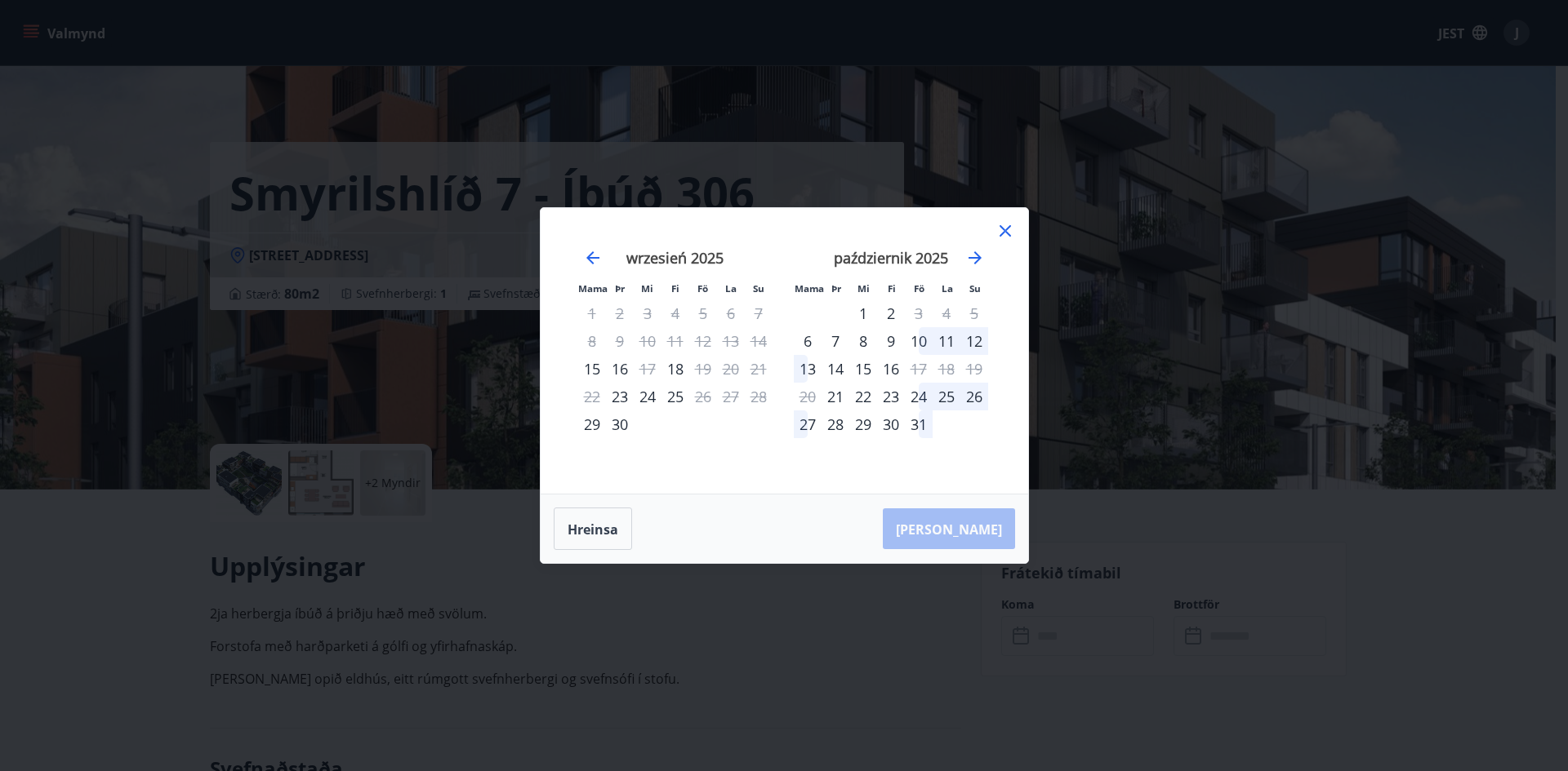
click at [1003, 228] on icon at bounding box center [1005, 230] width 19 height 19
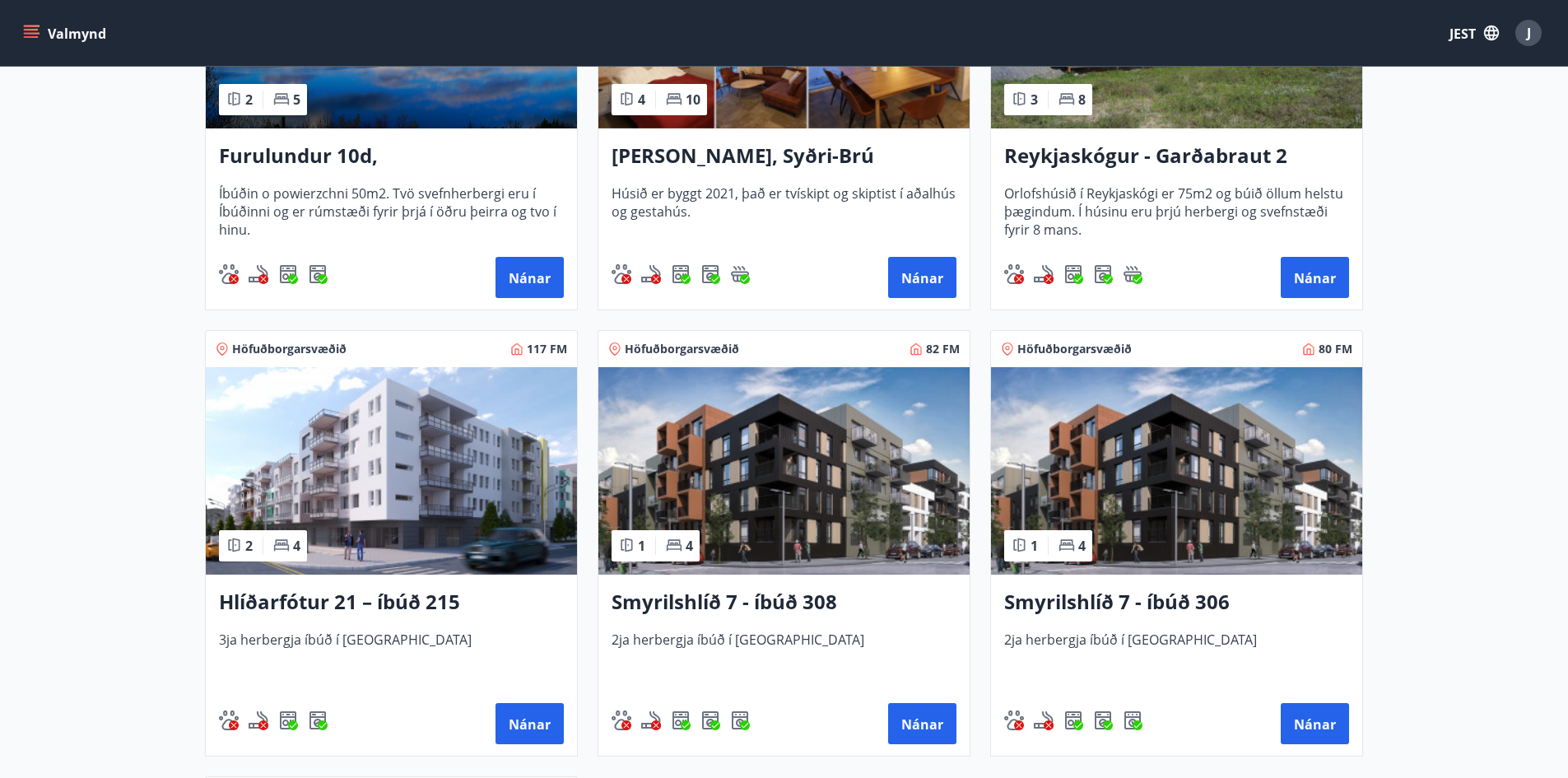
scroll to position [577, 0]
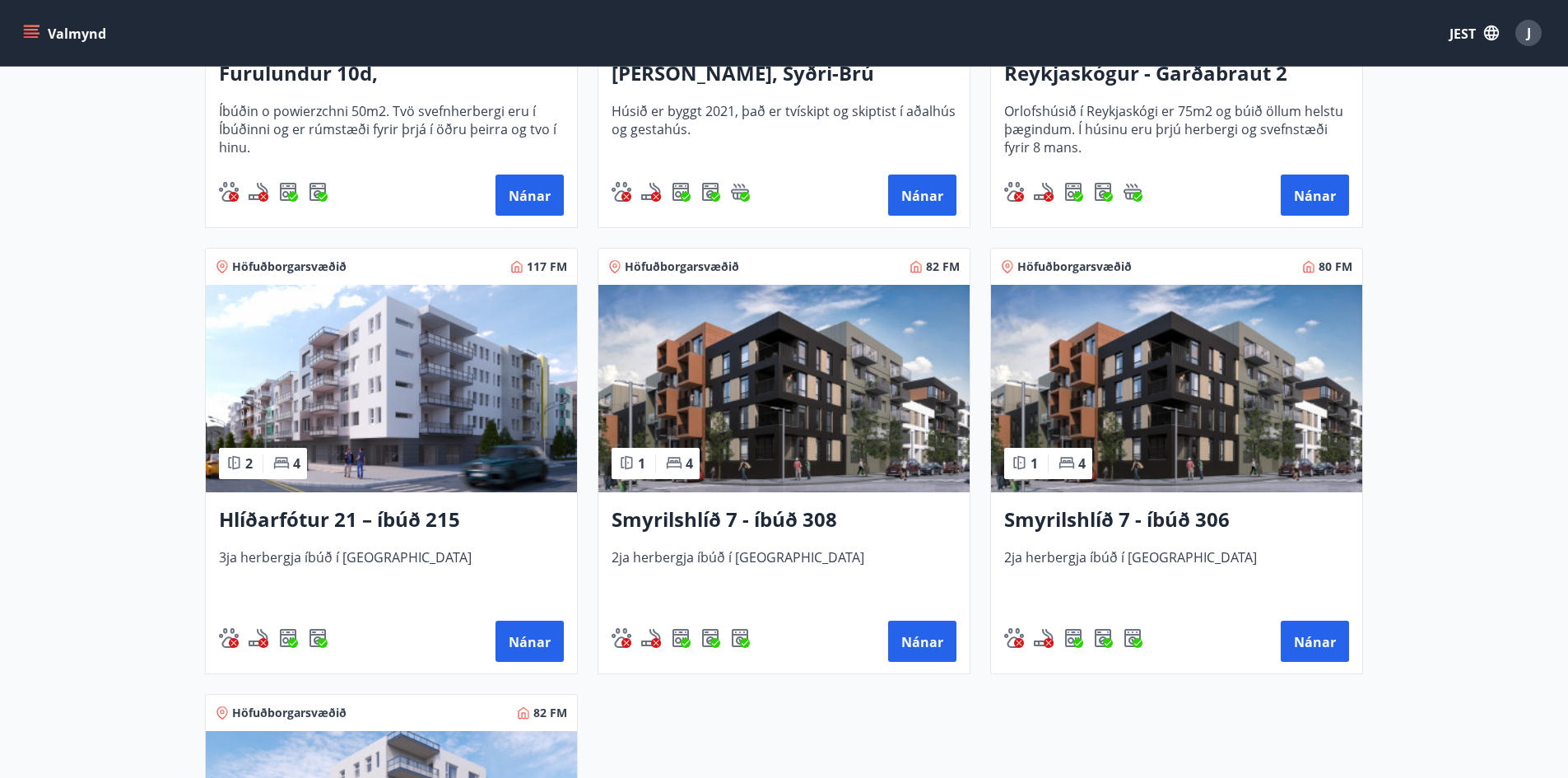
click at [678, 407] on img at bounding box center [784, 388] width 371 height 207
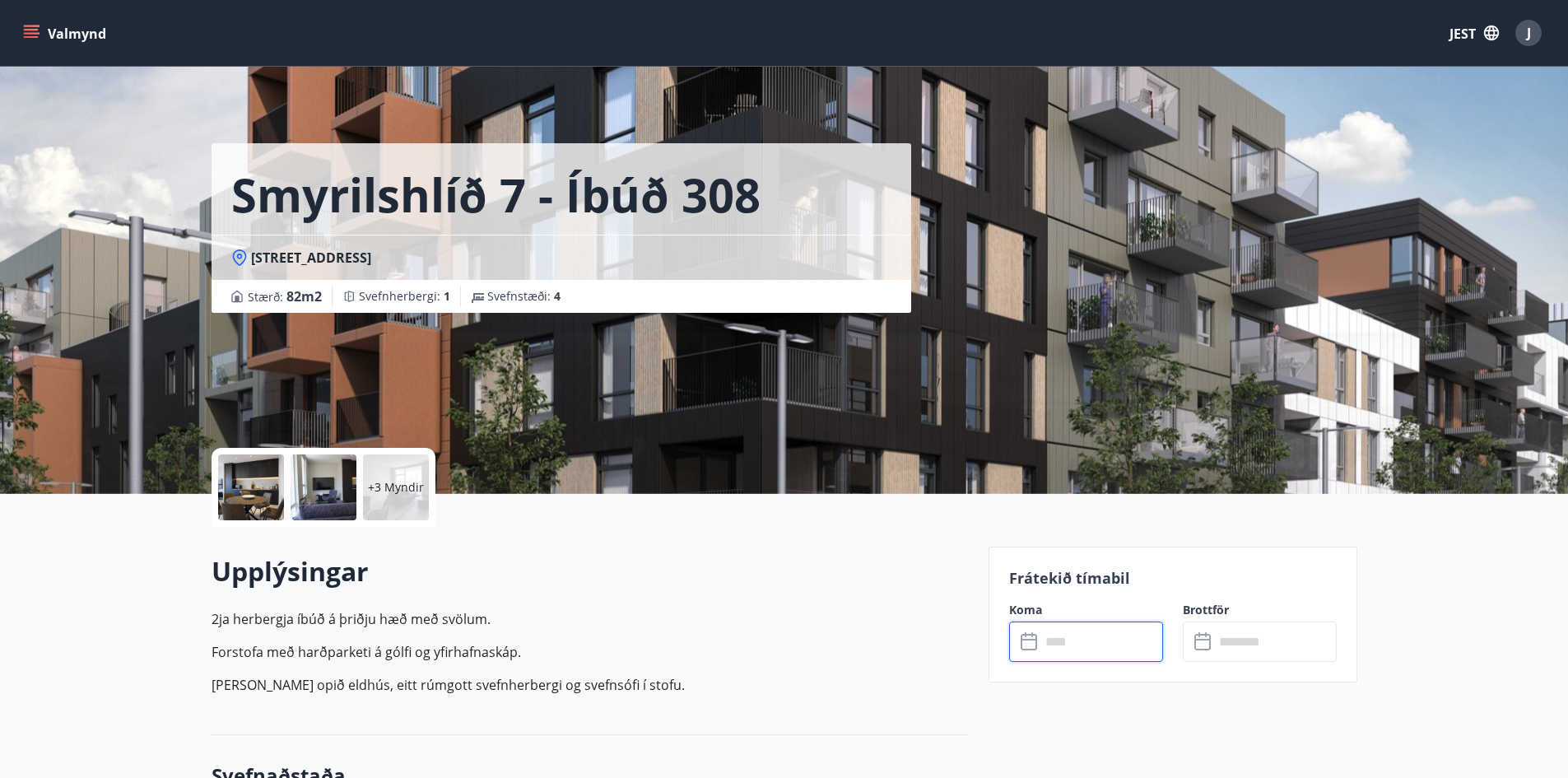
click at [1081, 648] on input "text" at bounding box center [1101, 642] width 123 height 41
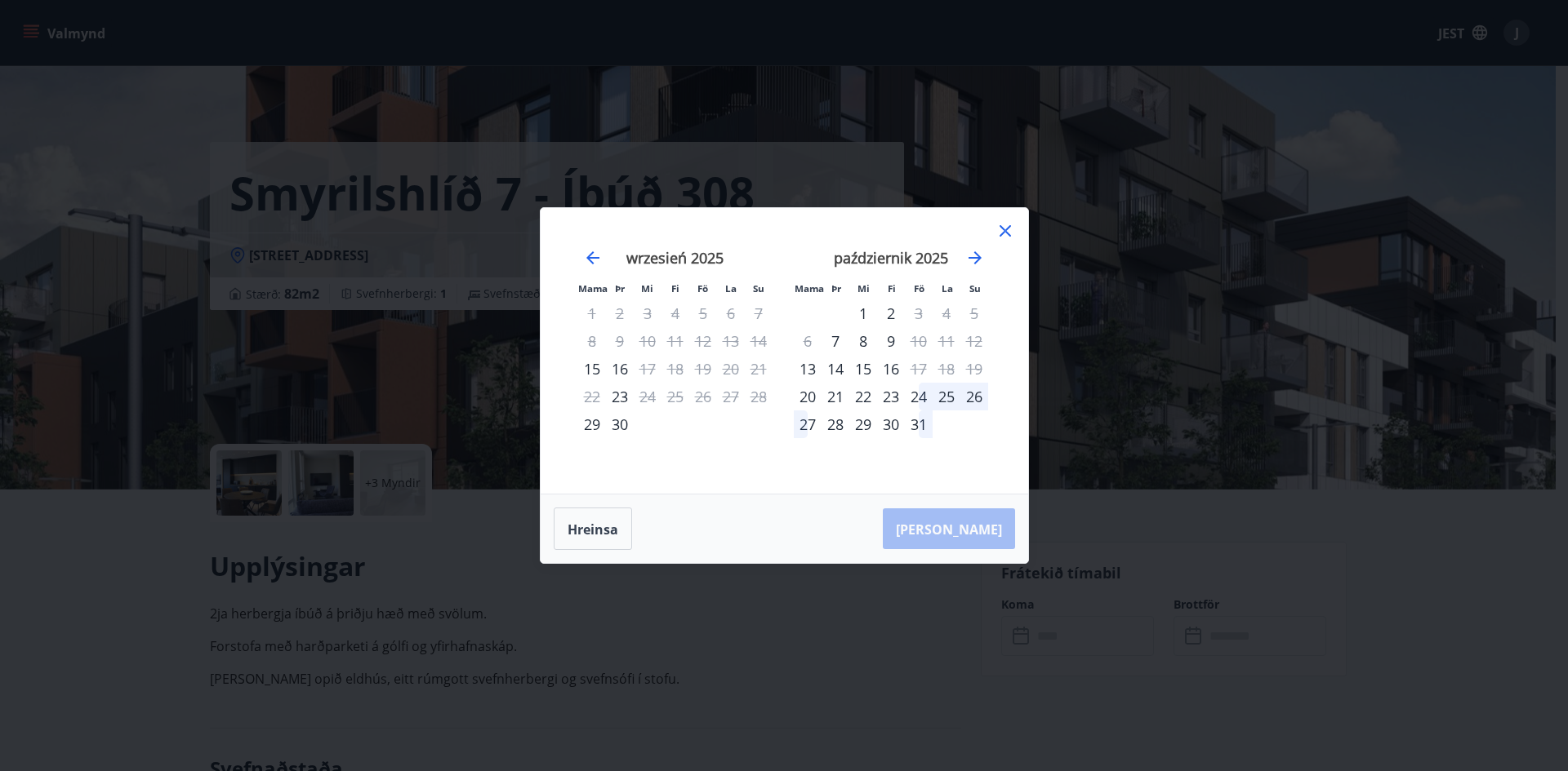
click at [1005, 235] on icon at bounding box center [1005, 230] width 19 height 19
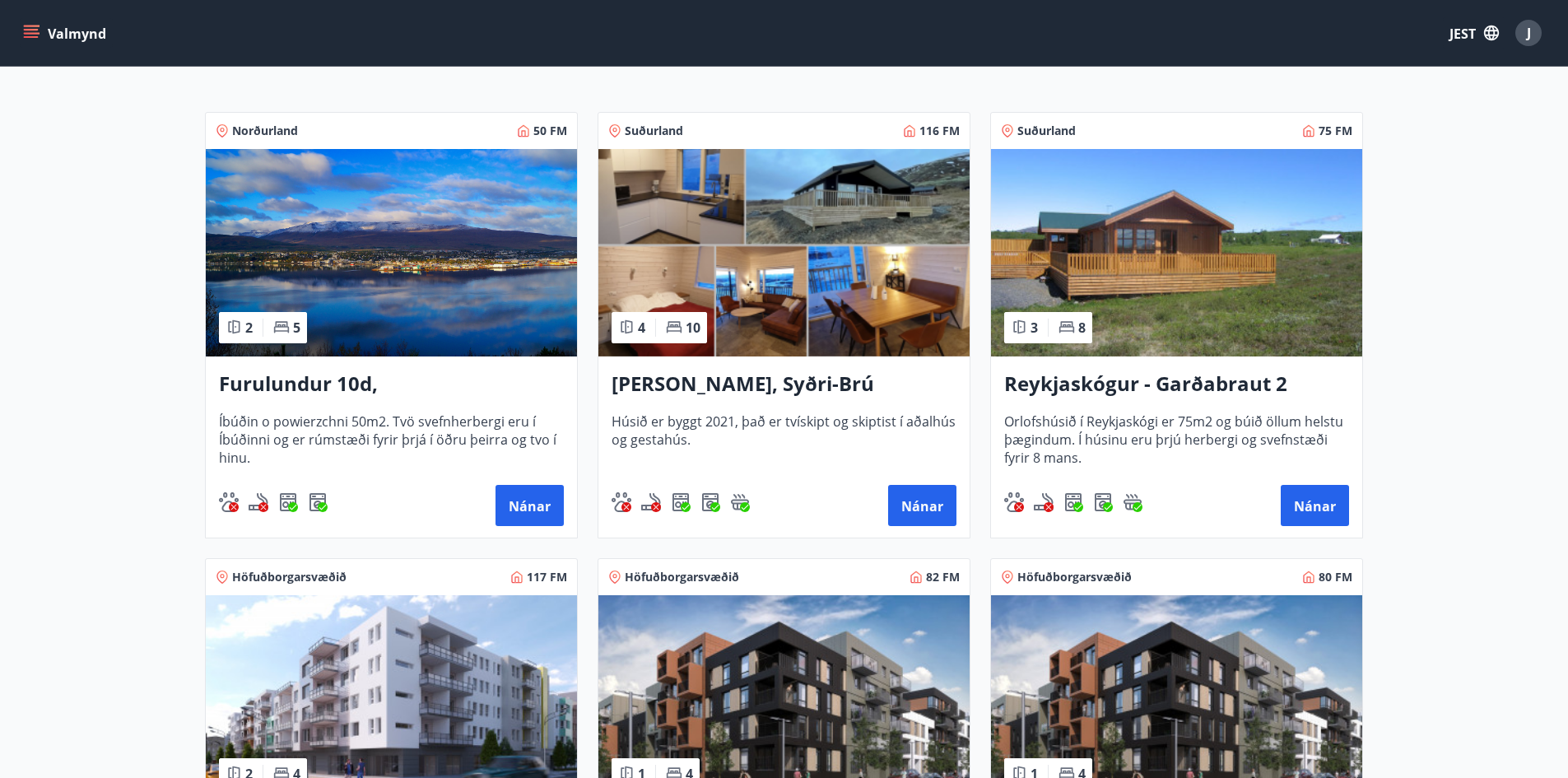
scroll to position [412, 0]
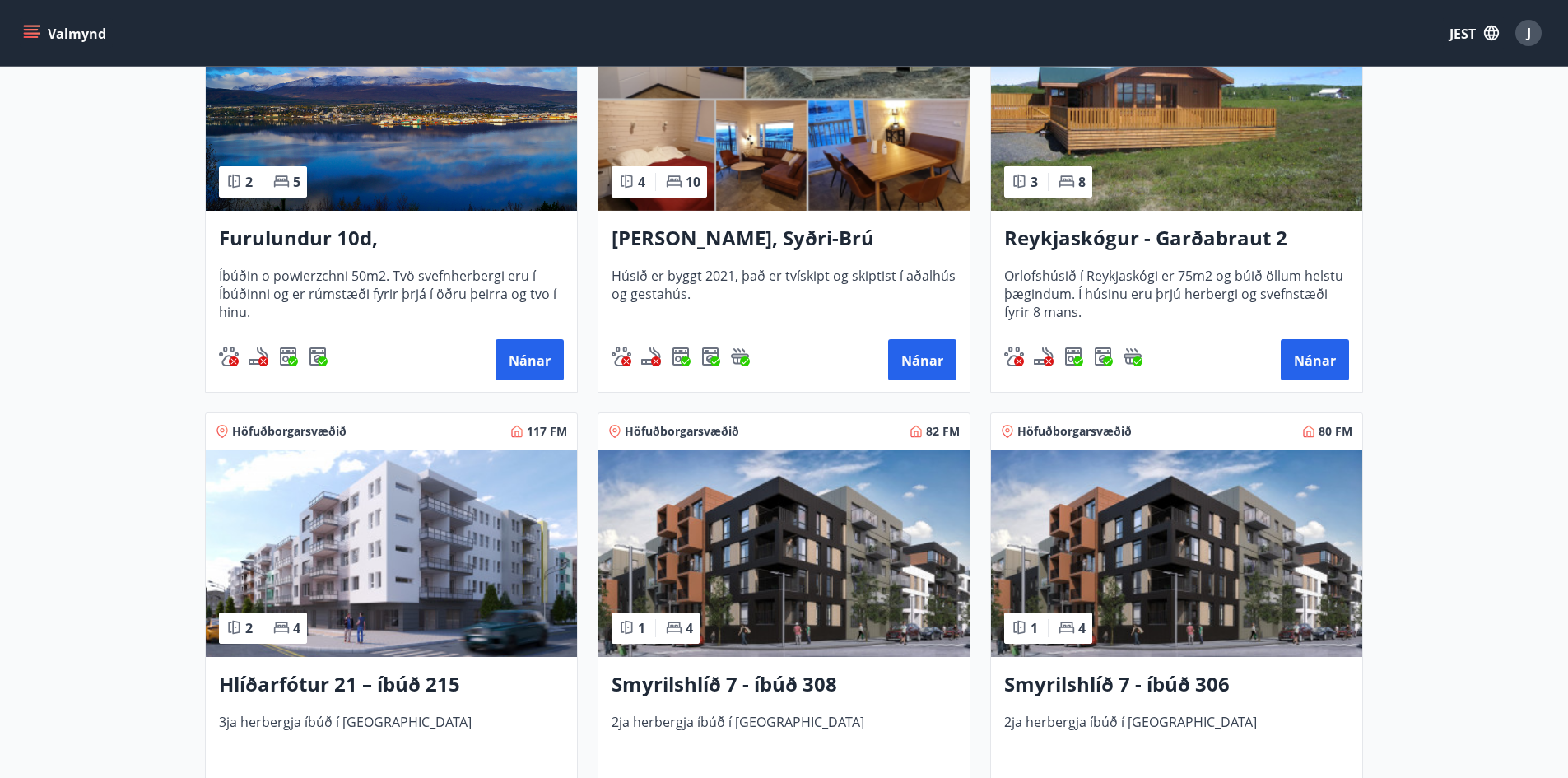
click at [332, 167] on img at bounding box center [391, 107] width 371 height 207
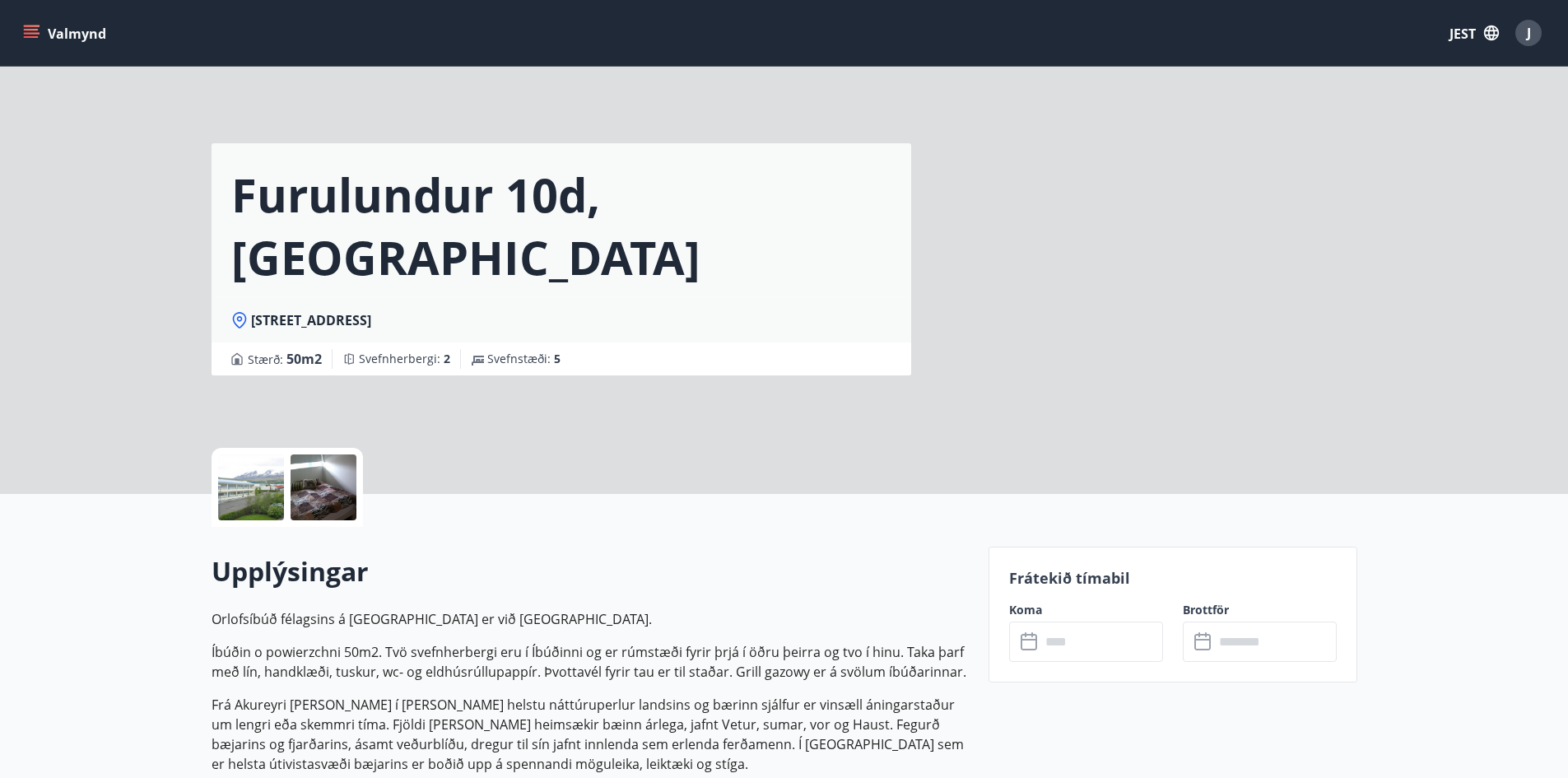
click at [1074, 644] on input "text" at bounding box center [1101, 642] width 123 height 41
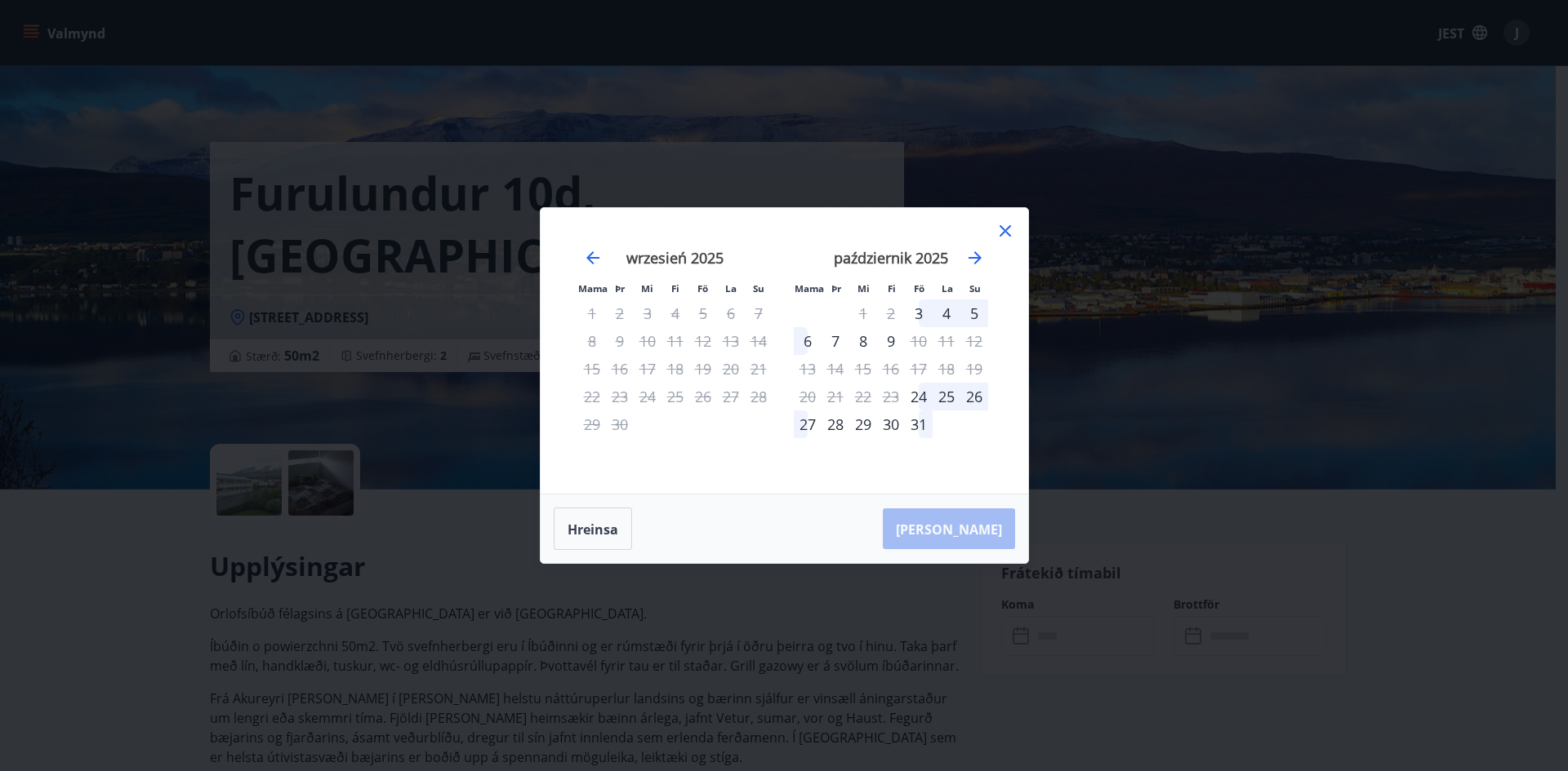
click at [1006, 230] on icon at bounding box center [1005, 231] width 12 height 12
